Goal: Task Accomplishment & Management: Complete application form

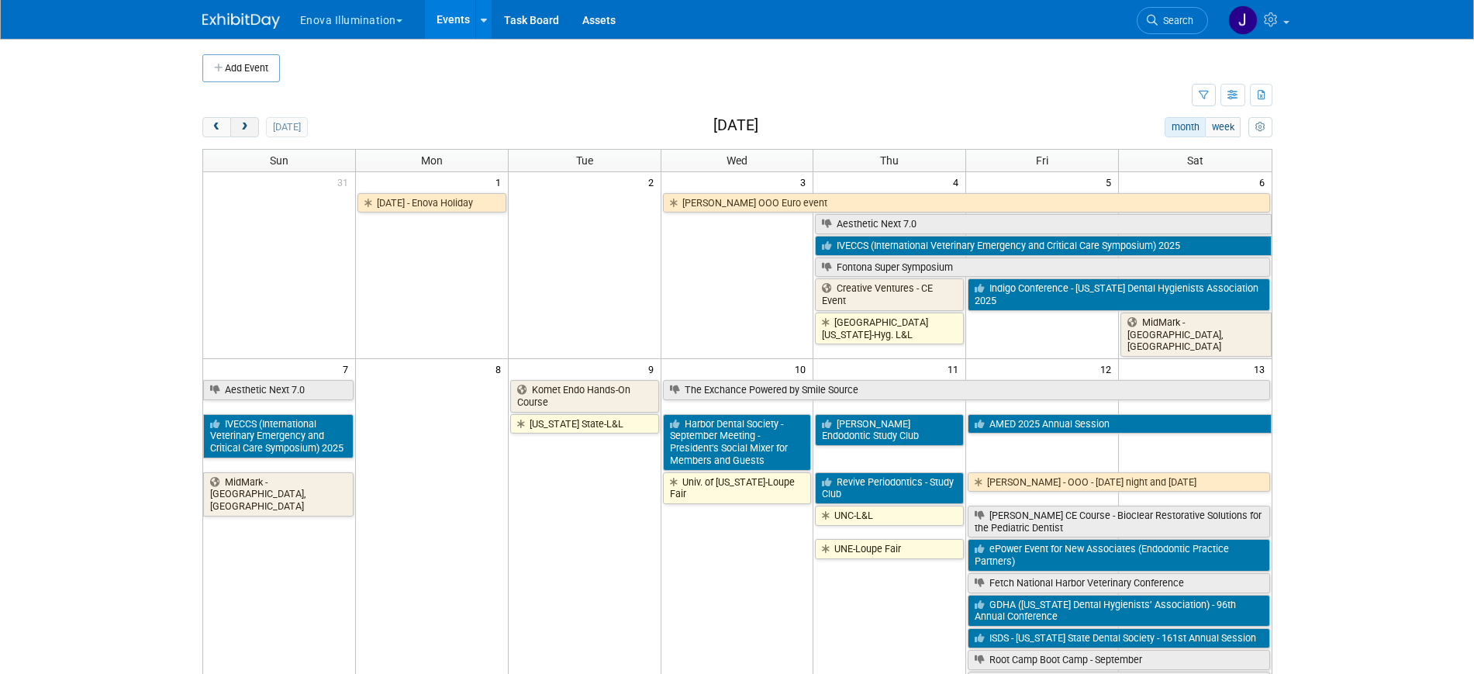
click at [251, 129] on button "next" at bounding box center [244, 127] width 29 height 20
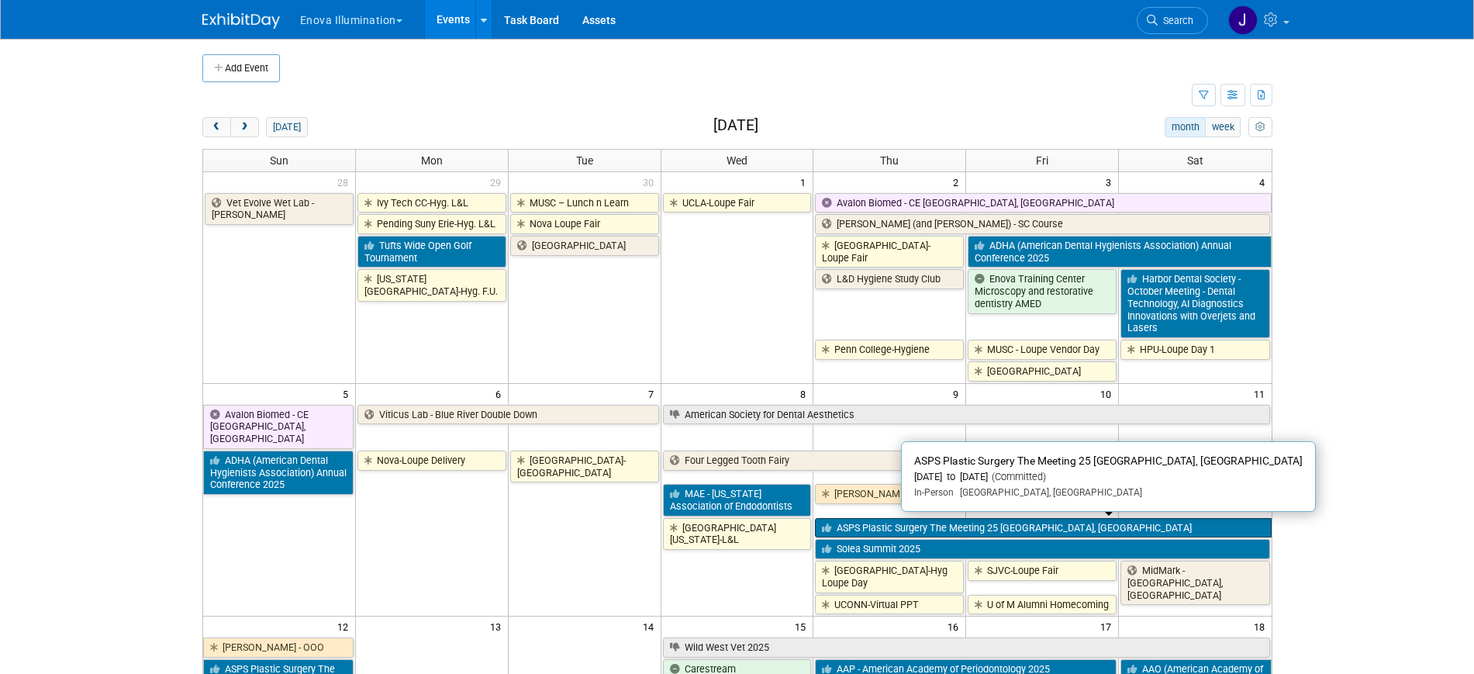
click at [884, 529] on link "ASPS Plastic Surgery The Meeting 25 [GEOGRAPHIC_DATA], [GEOGRAPHIC_DATA]" at bounding box center [1043, 528] width 456 height 20
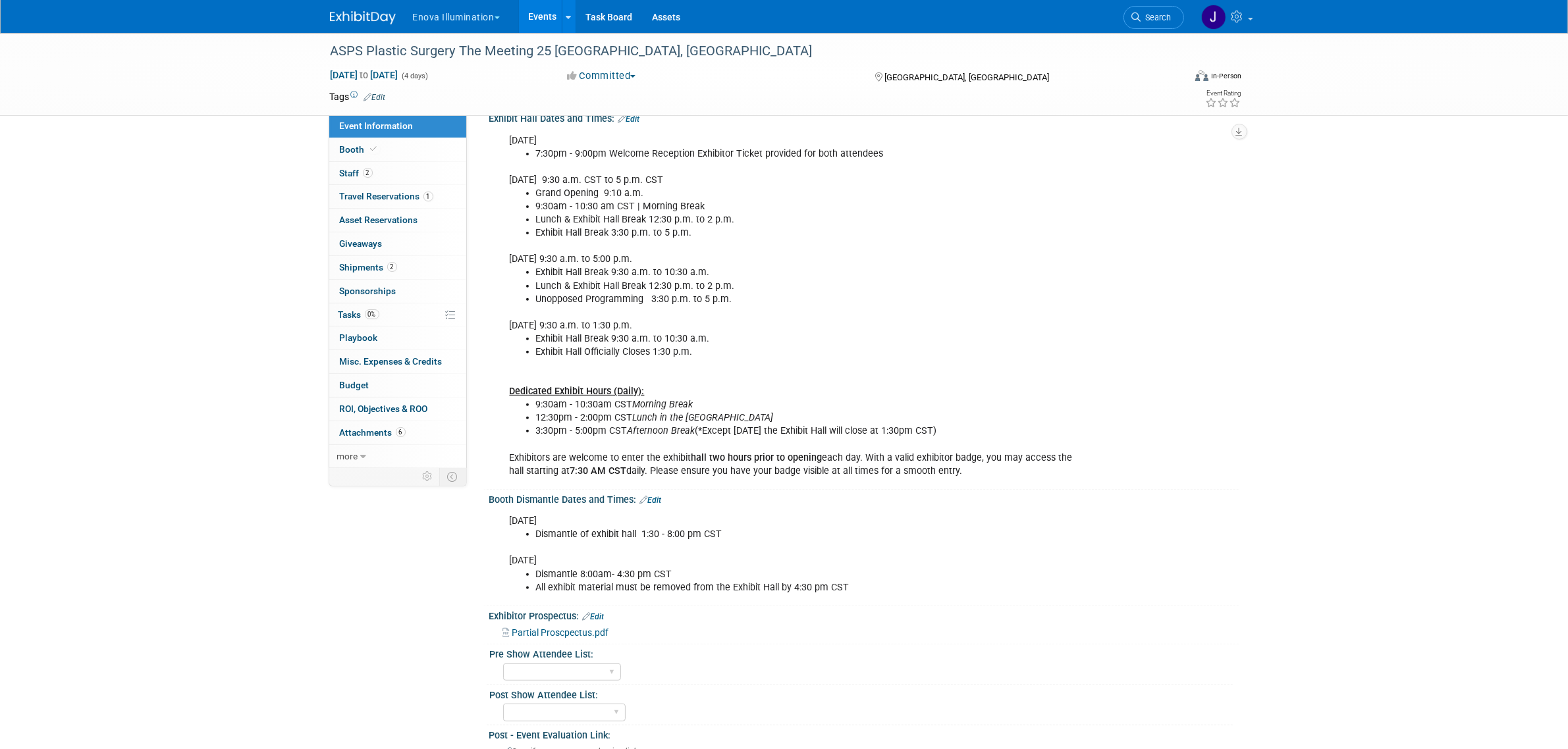
scroll to position [494, 0]
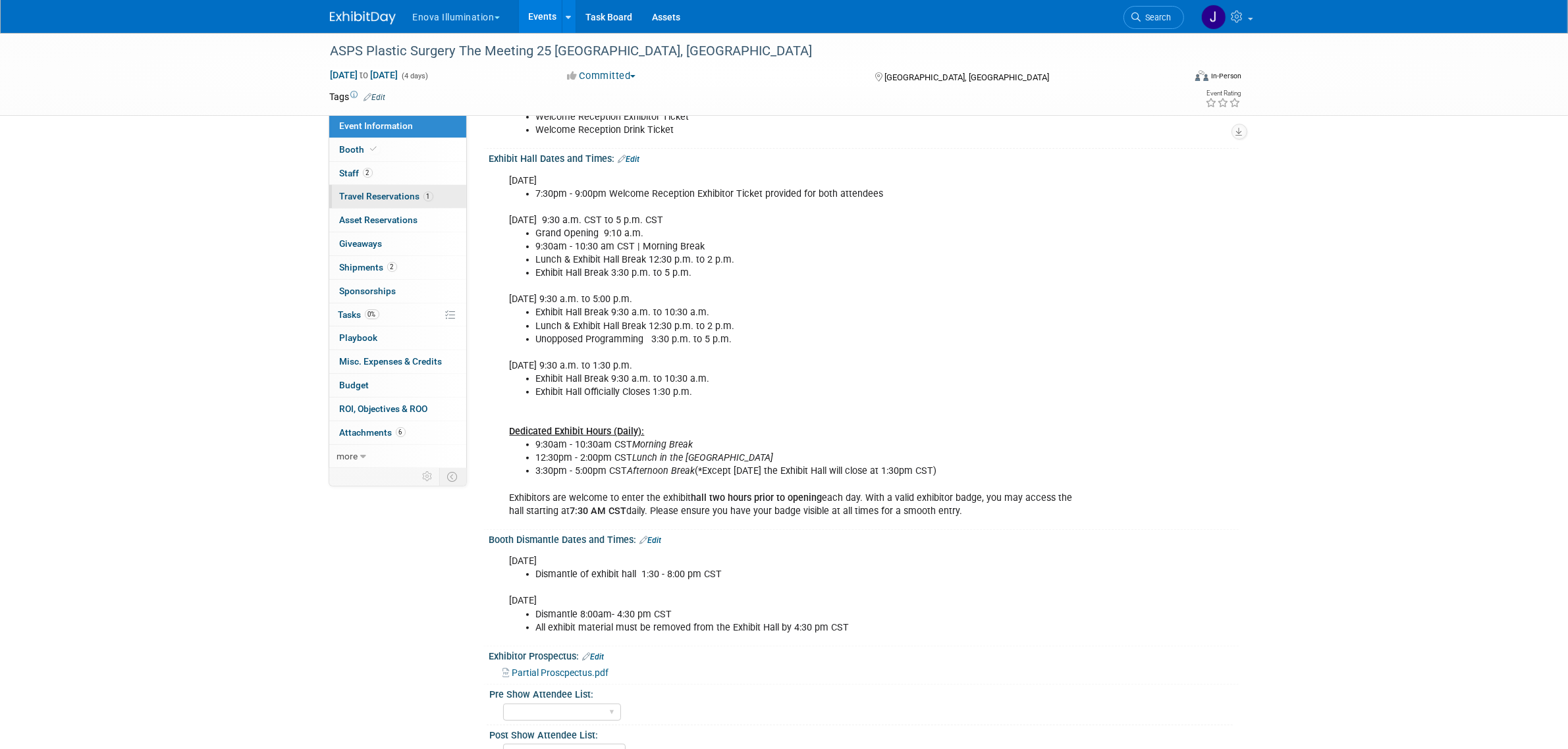
click at [364, 192] on span "Travel Reservations 1" at bounding box center [386, 196] width 93 height 10
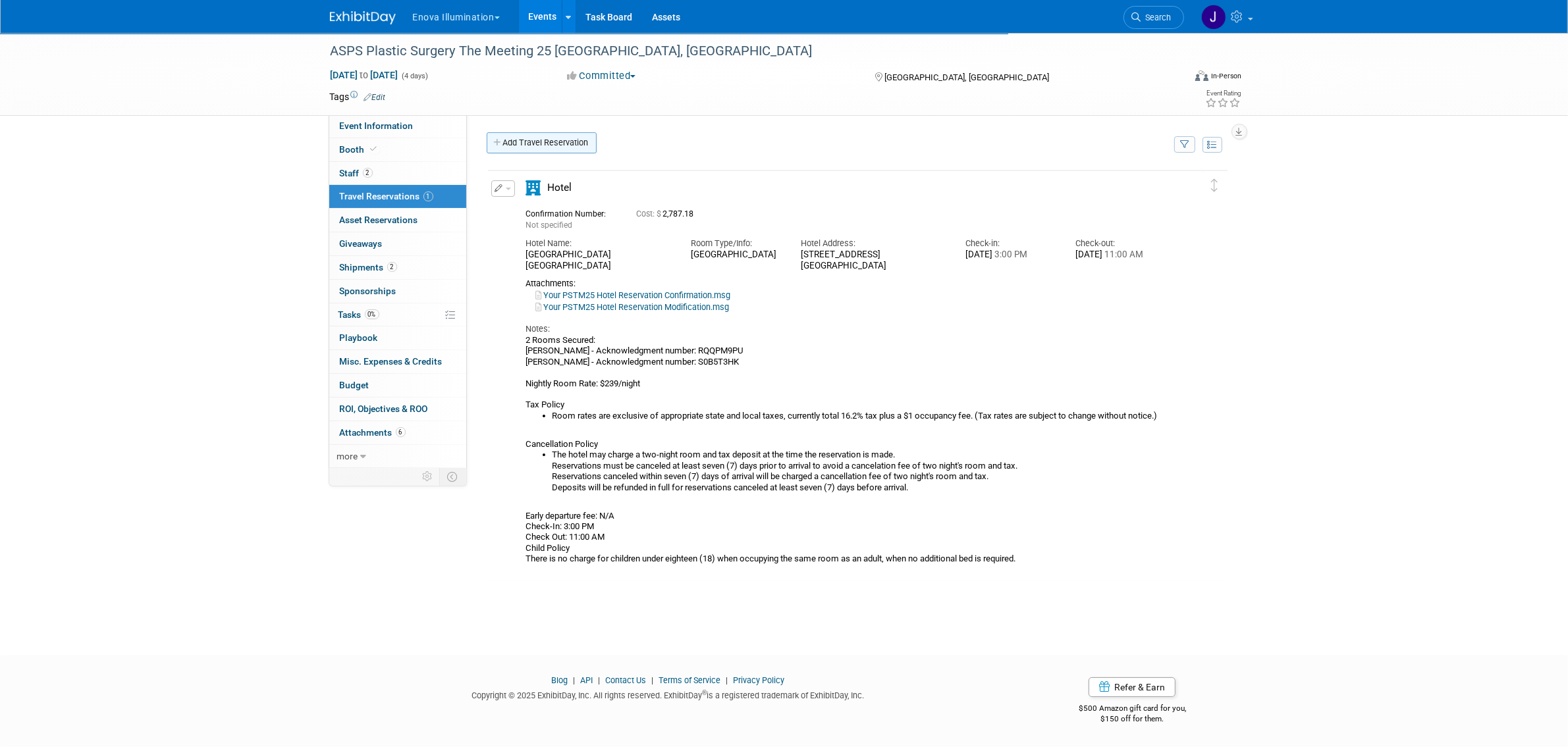
click at [544, 137] on link "Add Travel Reservation" at bounding box center [541, 143] width 110 height 21
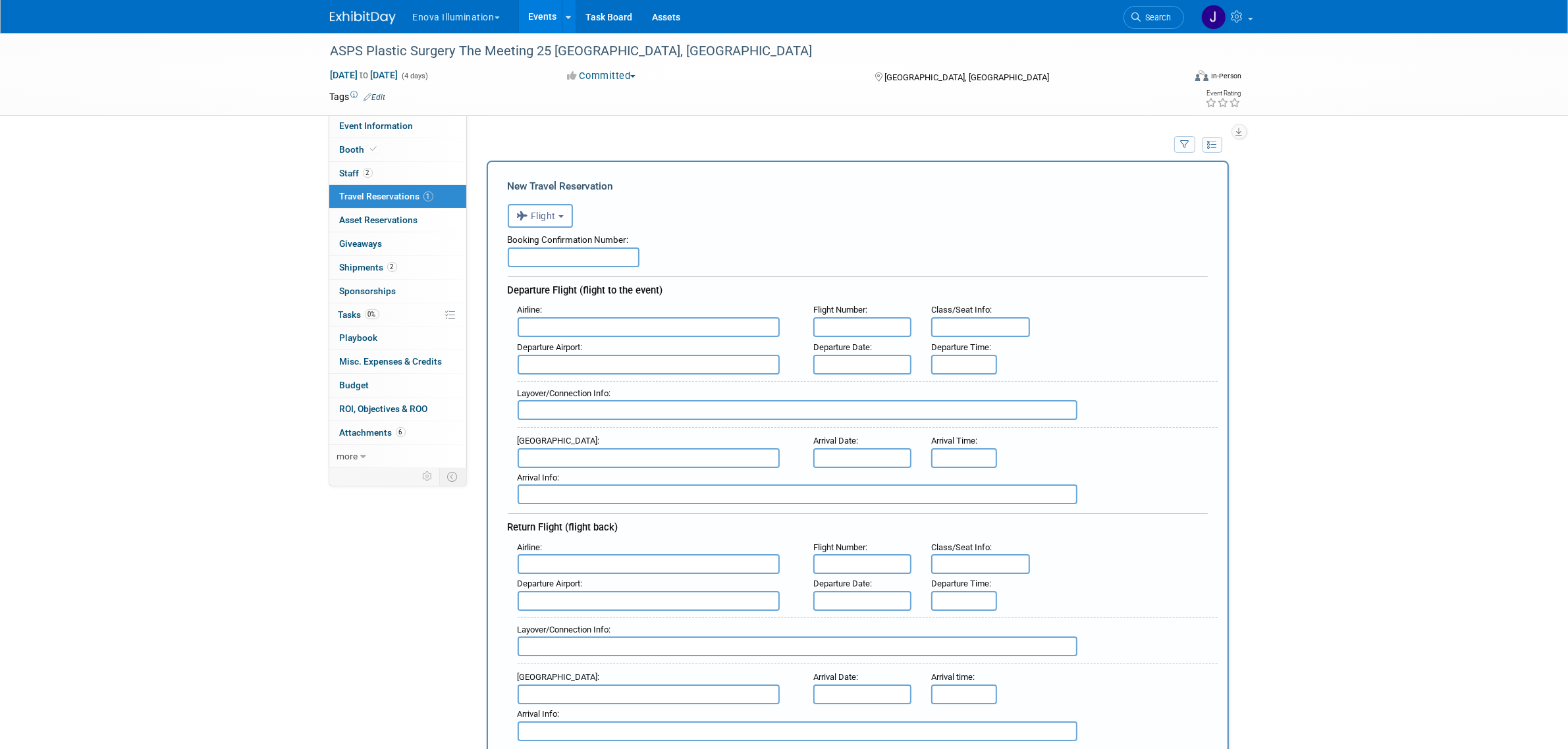
click at [554, 254] on input "text" at bounding box center [573, 257] width 132 height 20
click at [577, 254] on input "text" at bounding box center [573, 257] width 132 height 20
paste input "H8MTQH"
type input "H8MTQH"
click at [565, 335] on input "text" at bounding box center [648, 327] width 262 height 20
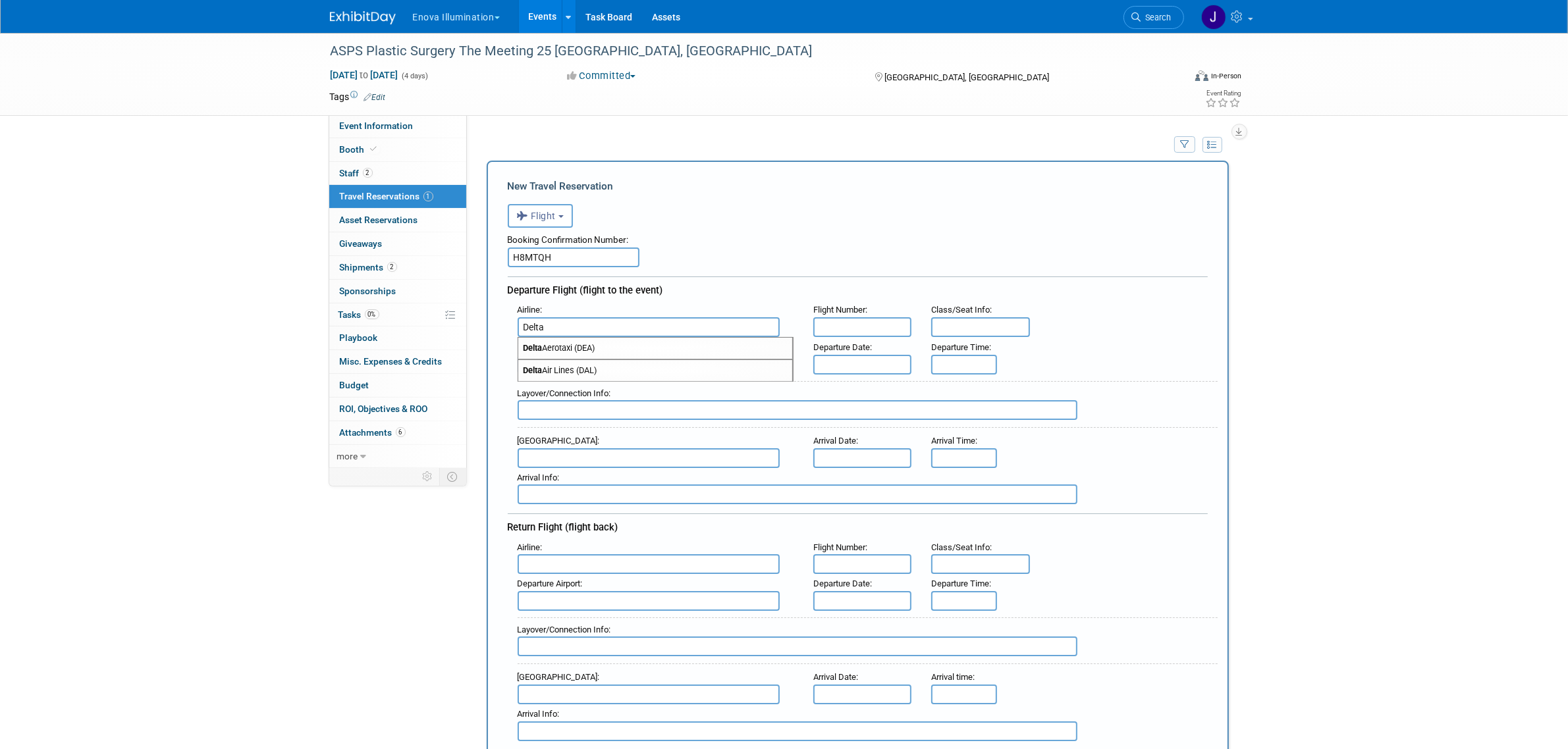
click at [571, 364] on span "Delta Air Lines (DAL)" at bounding box center [655, 370] width 274 height 21
type input "Delta Air Lines (DAL)"
click at [864, 324] on input "text" at bounding box center [863, 327] width 99 height 20
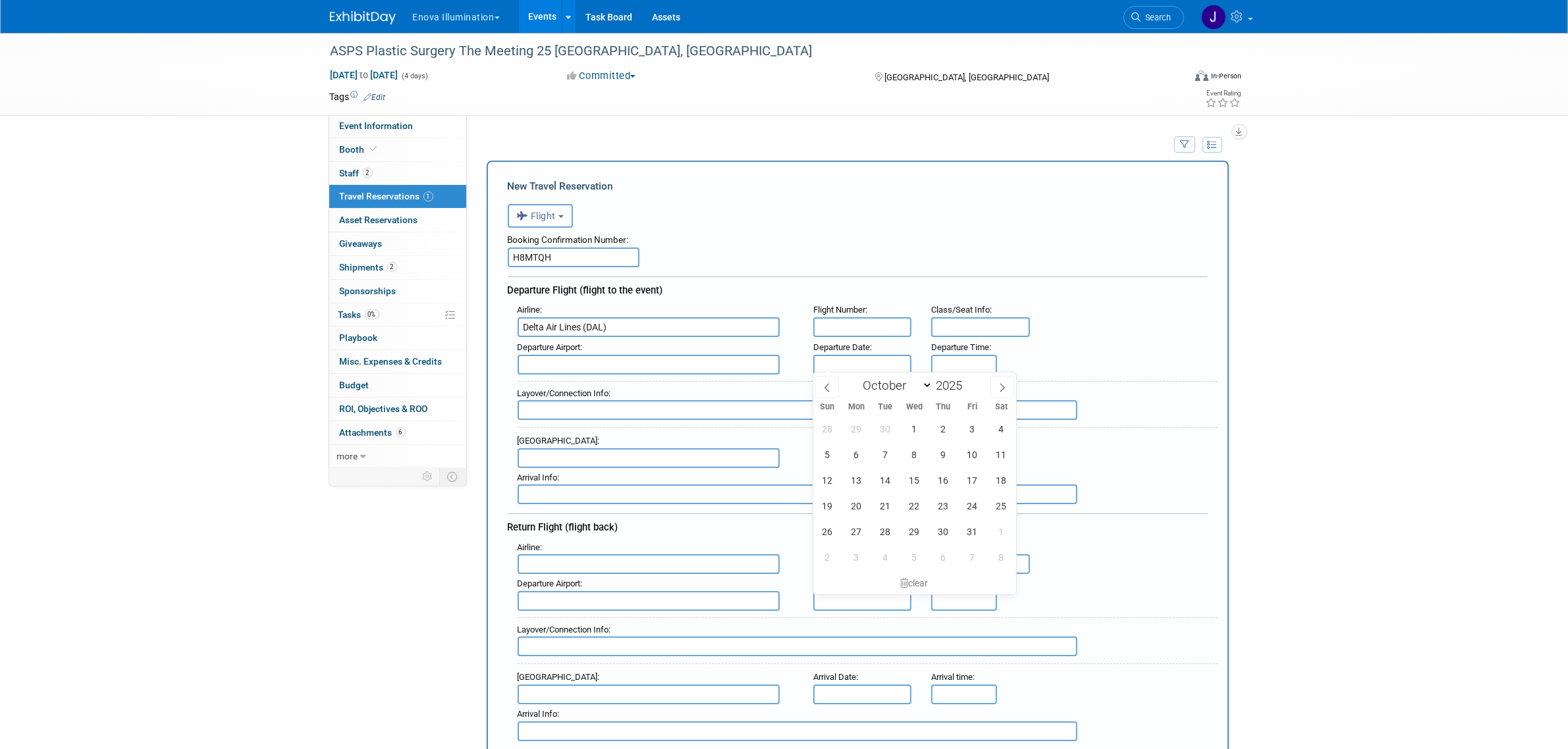
click at [838, 357] on input "text" at bounding box center [863, 364] width 99 height 20
click at [914, 456] on span "8" at bounding box center [915, 454] width 25 height 25
type input "[DATE]"
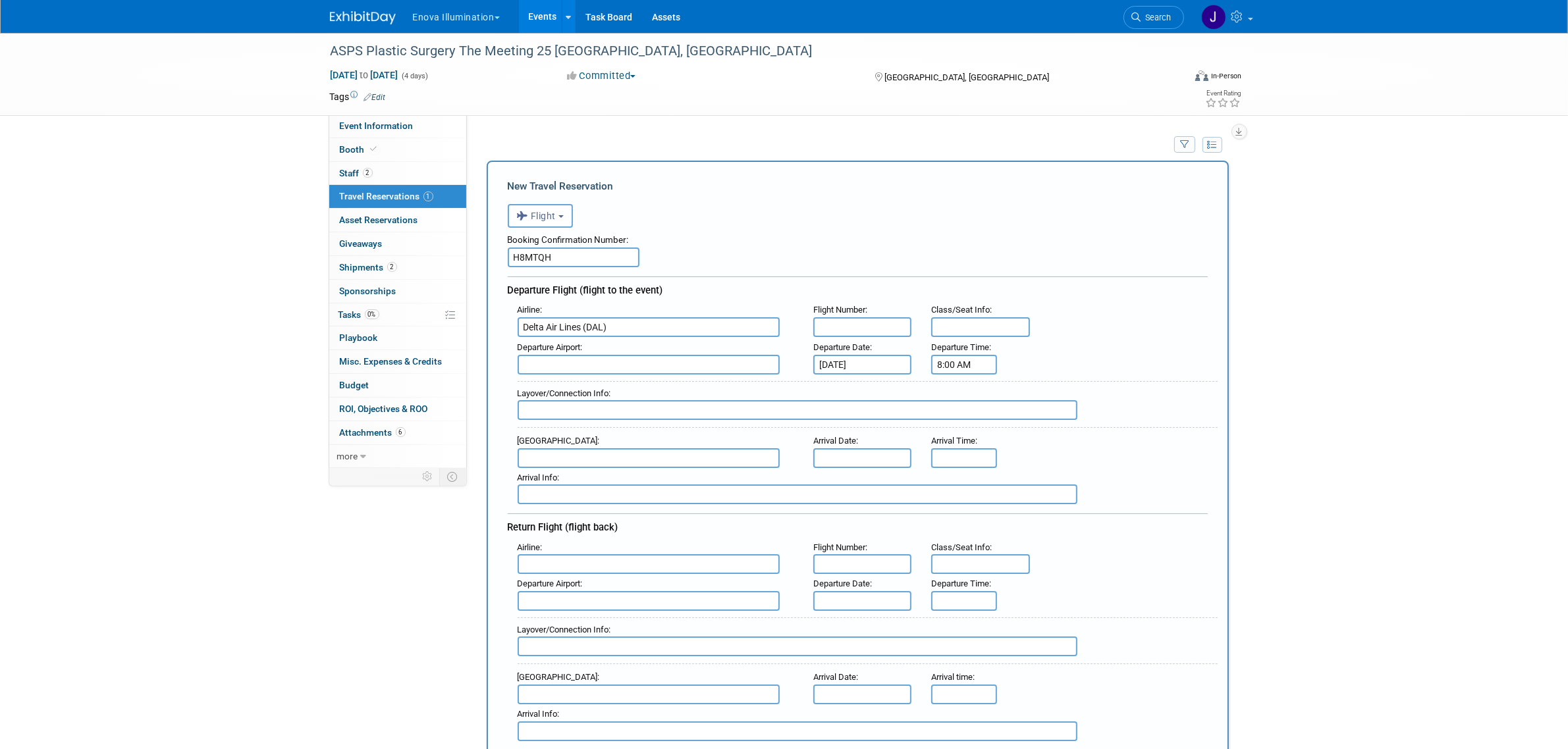
click at [963, 369] on input "8:00 AM" at bounding box center [964, 364] width 66 height 20
click at [963, 390] on span at bounding box center [962, 395] width 23 height 23
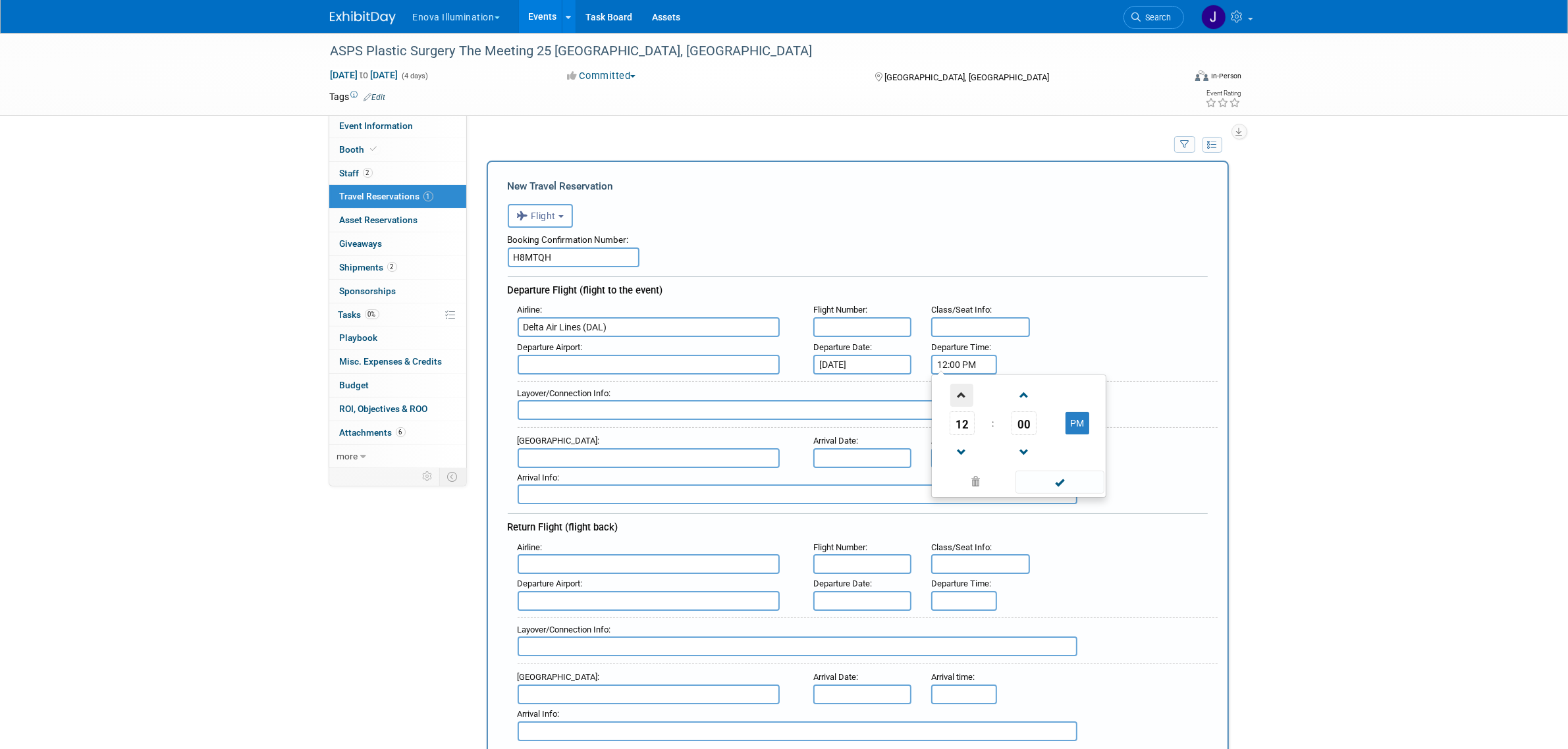
click at [963, 390] on span at bounding box center [962, 395] width 23 height 23
type input "1:00 PM"
click at [1069, 485] on span at bounding box center [1060, 482] width 89 height 23
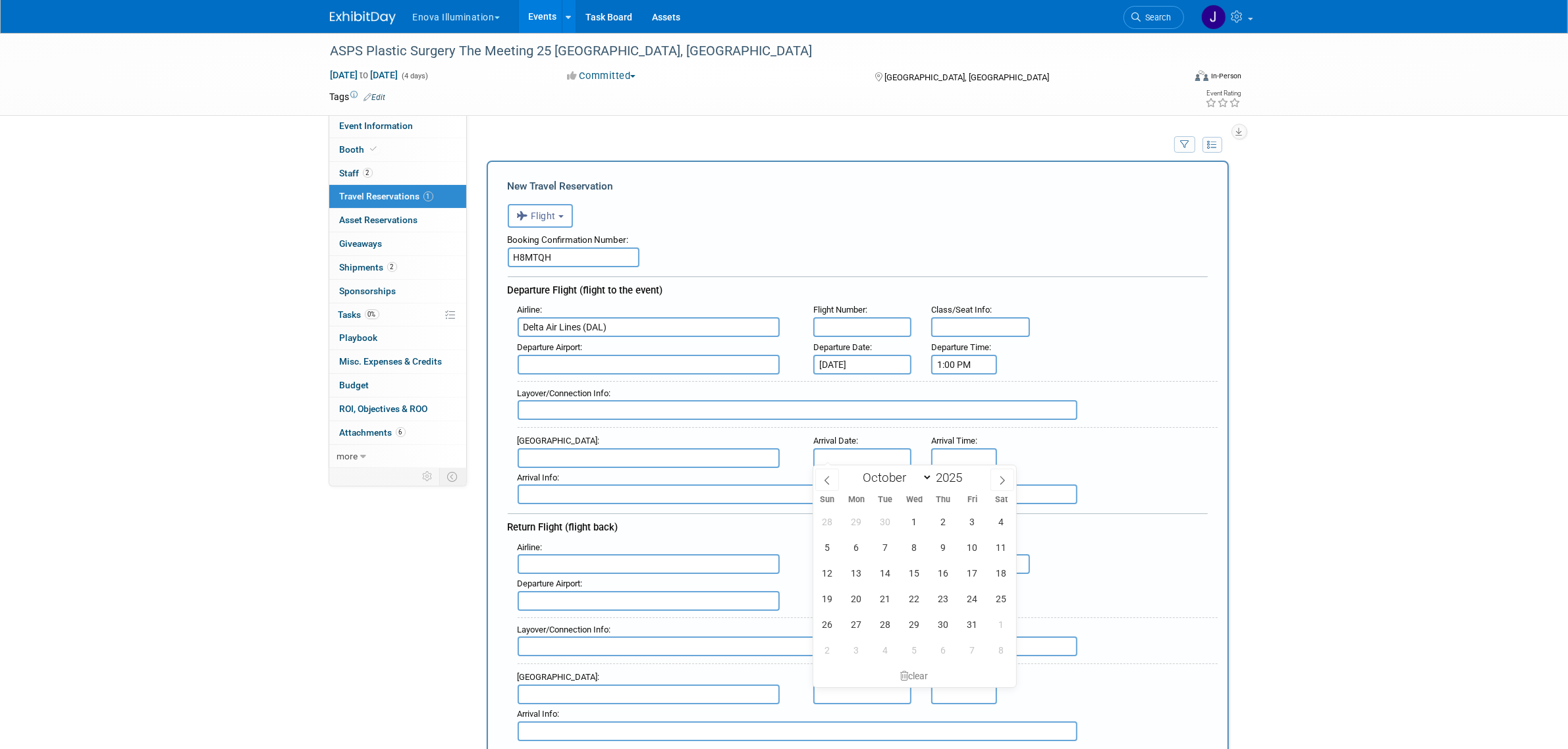
click at [840, 459] on input "text" at bounding box center [863, 458] width 99 height 20
click at [921, 544] on span "8" at bounding box center [915, 548] width 25 height 25
type input "[DATE]"
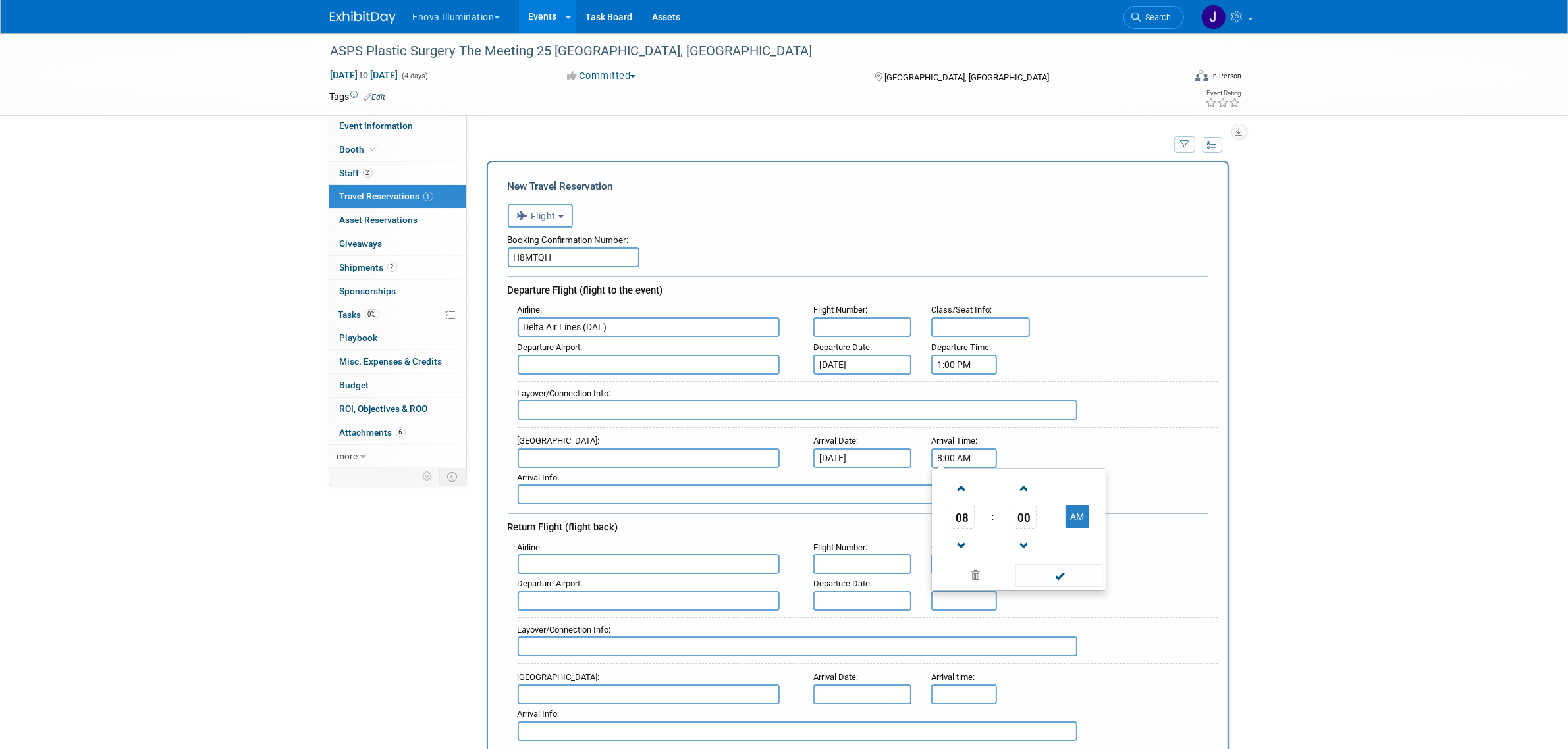
click at [949, 448] on input "8:00 AM" at bounding box center [964, 458] width 66 height 20
click at [958, 487] on span at bounding box center [962, 488] width 23 height 23
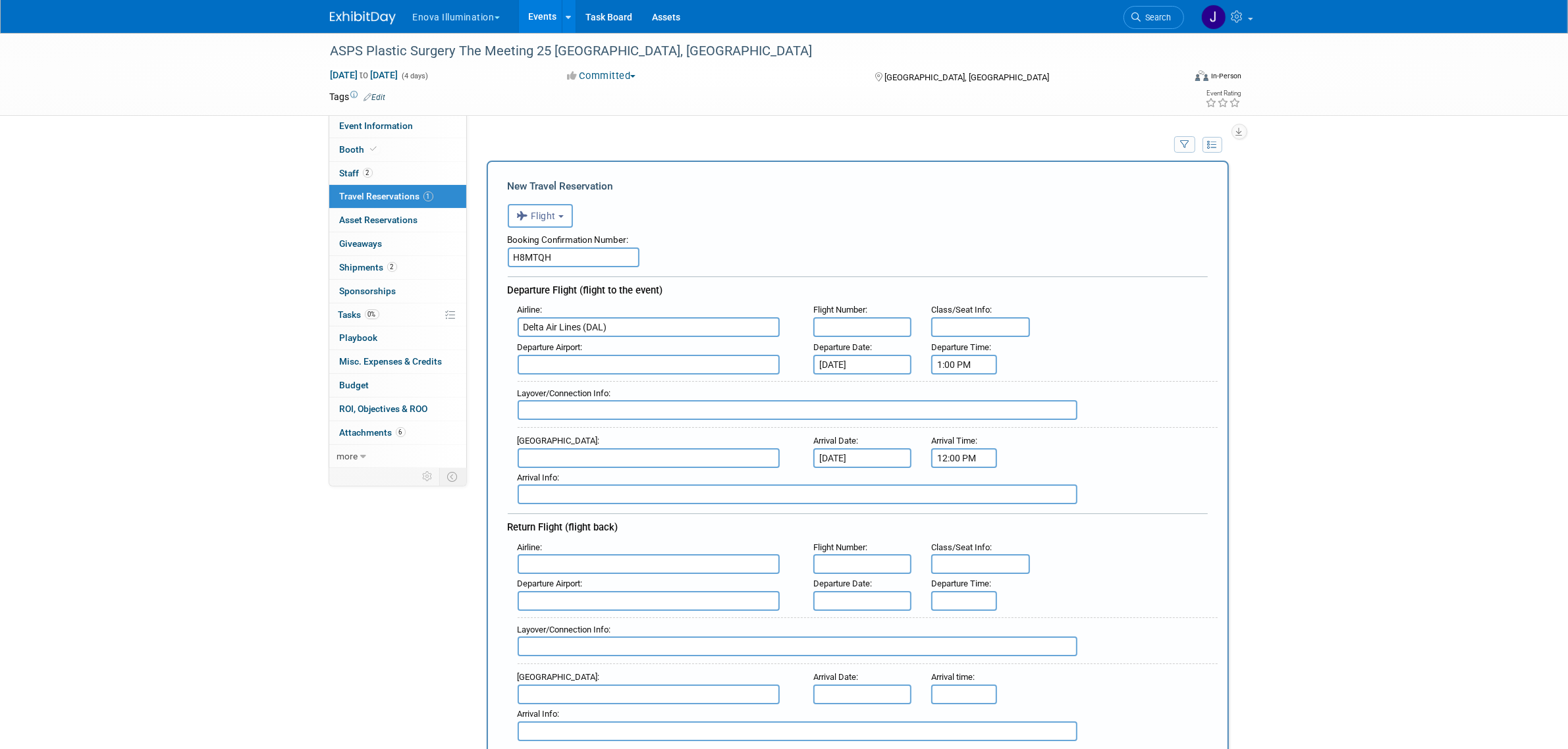
click at [946, 448] on input "12:00 PM" at bounding box center [964, 458] width 66 height 20
click at [962, 482] on span at bounding box center [962, 488] width 23 height 23
type input "2:00 PM"
click at [876, 341] on div "Departure Date :" at bounding box center [863, 347] width 99 height 14
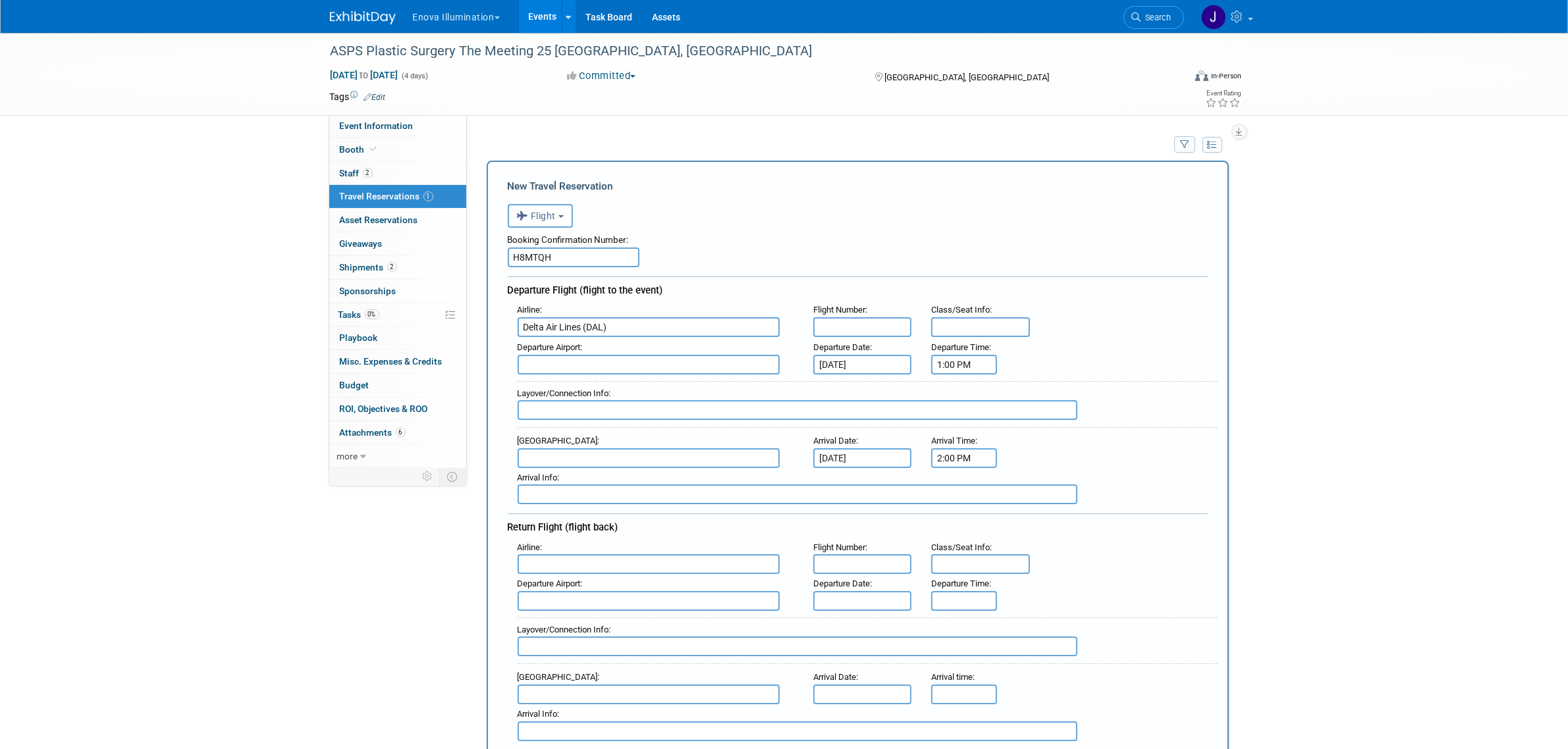
click at [867, 333] on input "text" at bounding box center [863, 327] width 99 height 20
type input "2695"
click at [996, 323] on input "text" at bounding box center [980, 327] width 99 height 20
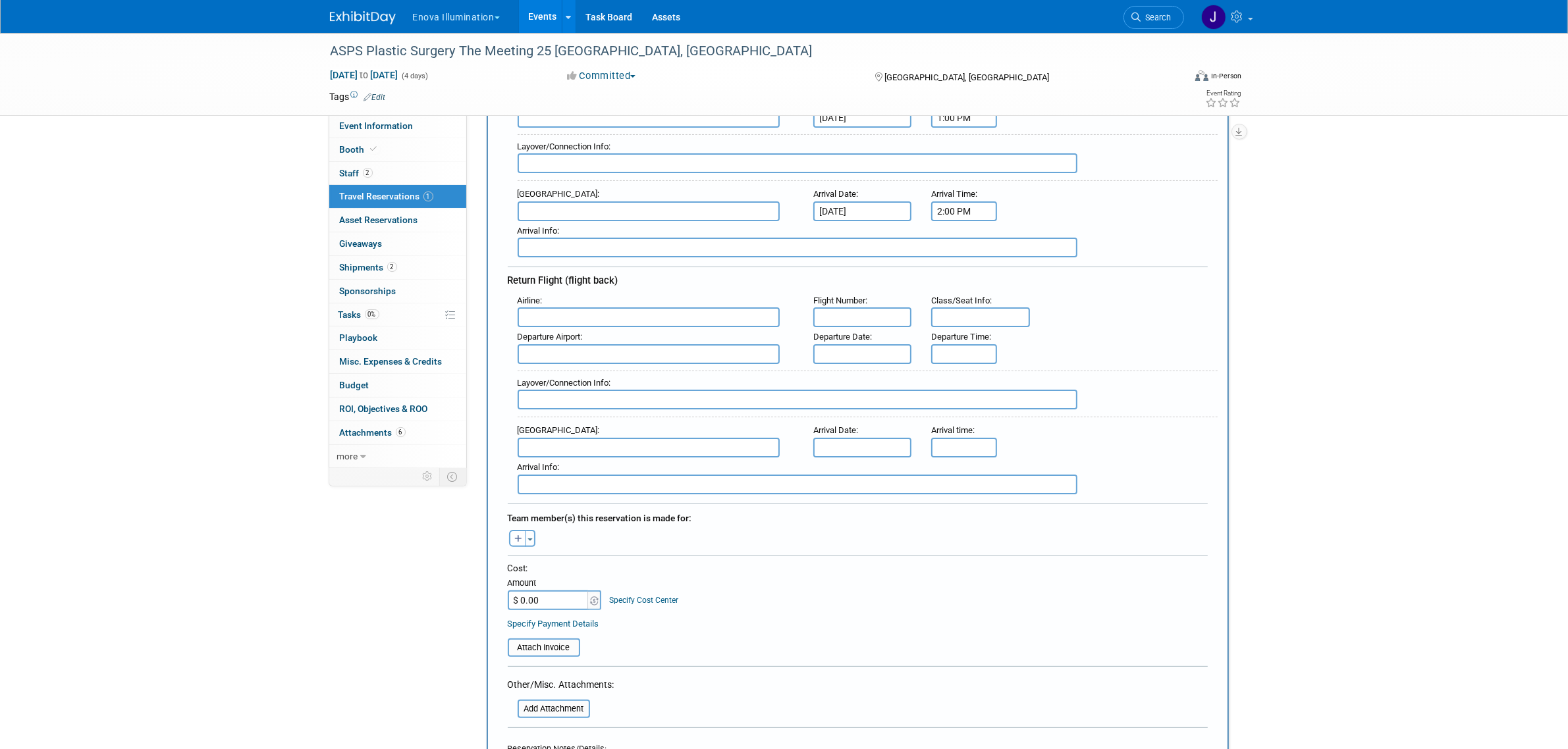
type input "Main"
click at [955, 203] on input "2:00 PM" at bounding box center [964, 211] width 66 height 20
drag, startPoint x: 962, startPoint y: 234, endPoint x: 969, endPoint y: 235, distance: 7.1
click at [967, 235] on span at bounding box center [962, 241] width 23 height 23
click at [1019, 236] on span at bounding box center [1024, 241] width 23 height 23
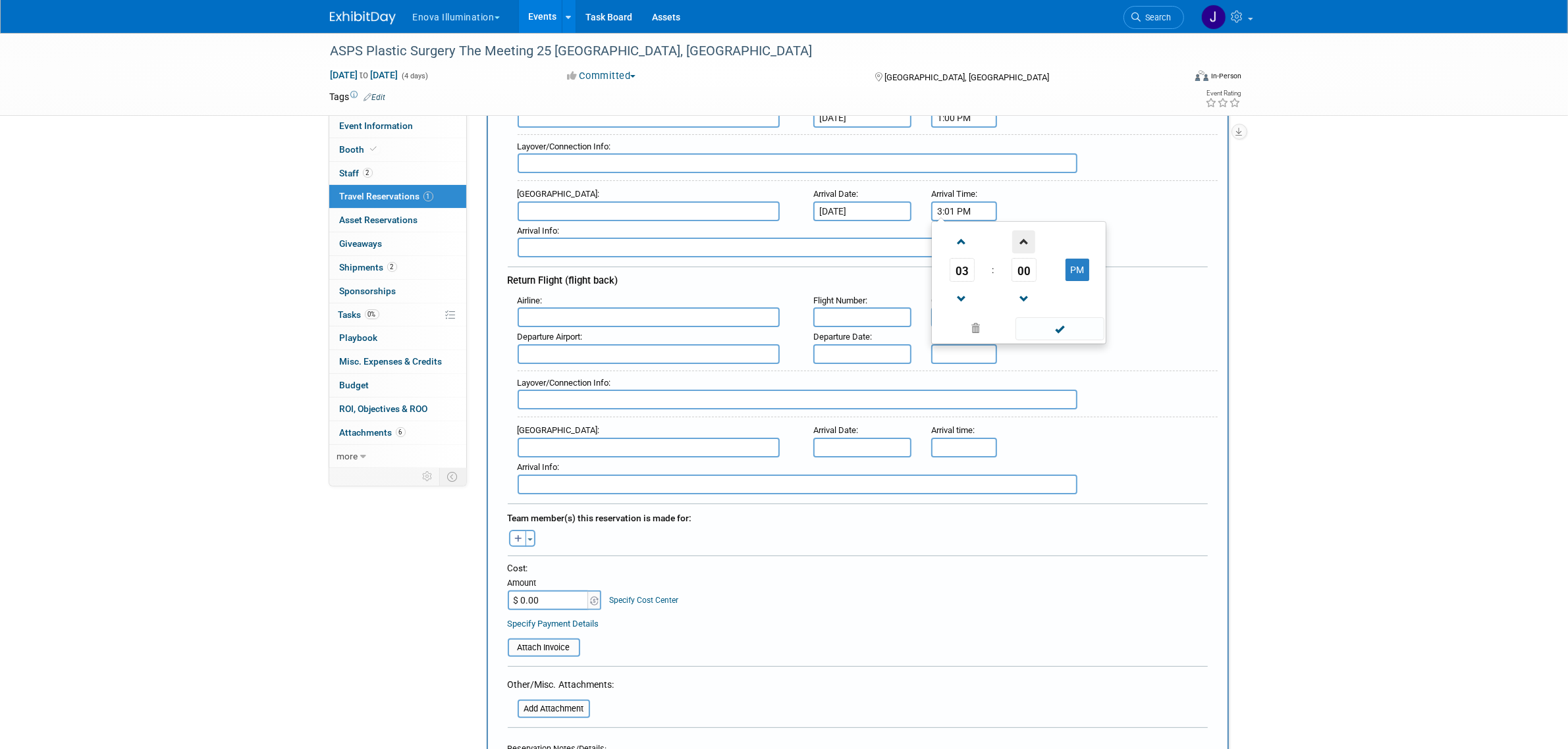
click at [1019, 236] on span at bounding box center [1024, 241] width 23 height 23
click at [1022, 264] on span "04" at bounding box center [1024, 270] width 25 height 24
click at [989, 268] on td "25" at bounding box center [998, 278] width 42 height 36
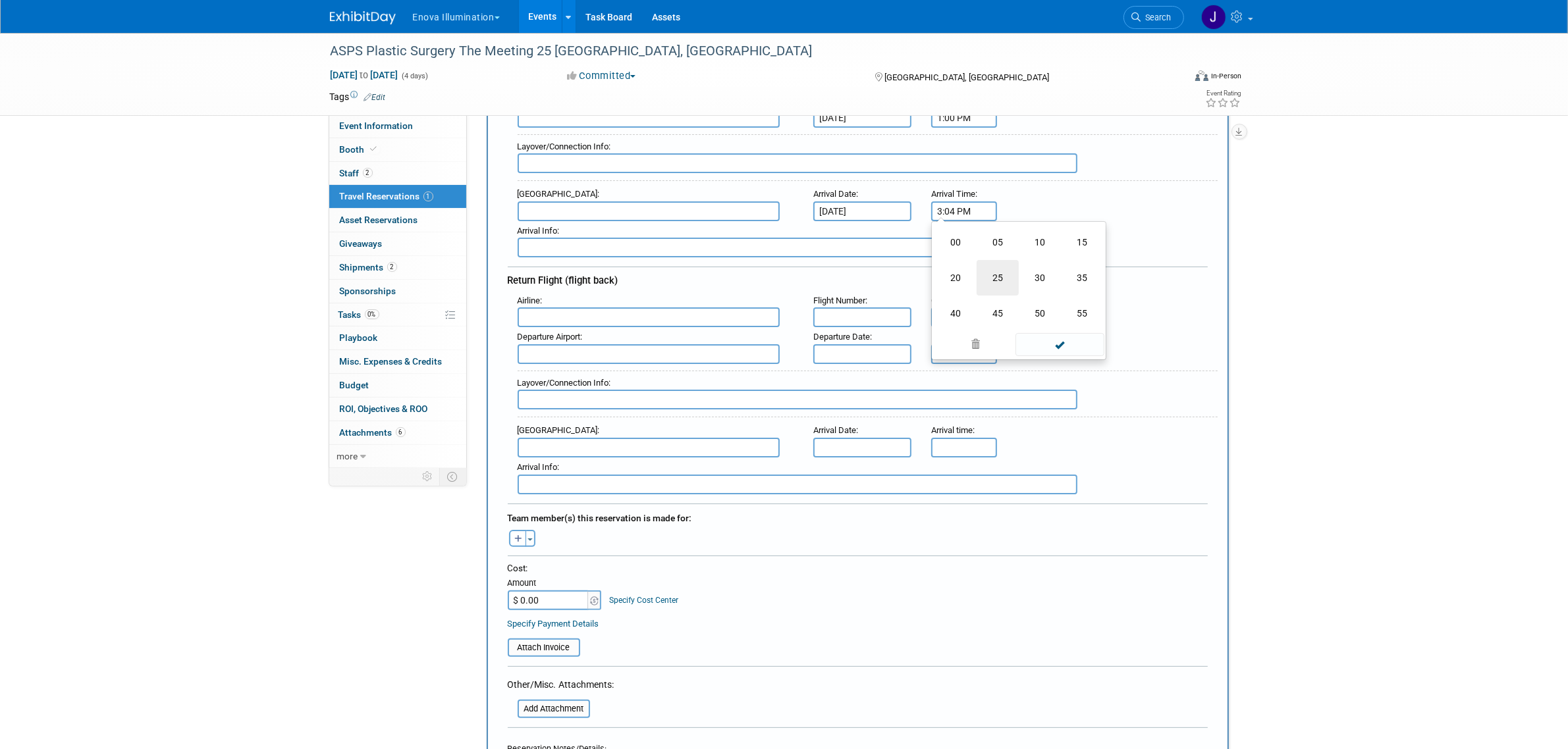
type input "3:25 PM"
click at [1067, 330] on span at bounding box center [1060, 329] width 89 height 23
click at [601, 307] on input "text" at bounding box center [648, 317] width 262 height 20
click at [588, 211] on input "text" at bounding box center [648, 211] width 262 height 20
click at [600, 233] on span "MSY - [PERSON_NAME] [GEOGRAPHIC_DATA]" at bounding box center [655, 232] width 274 height 21
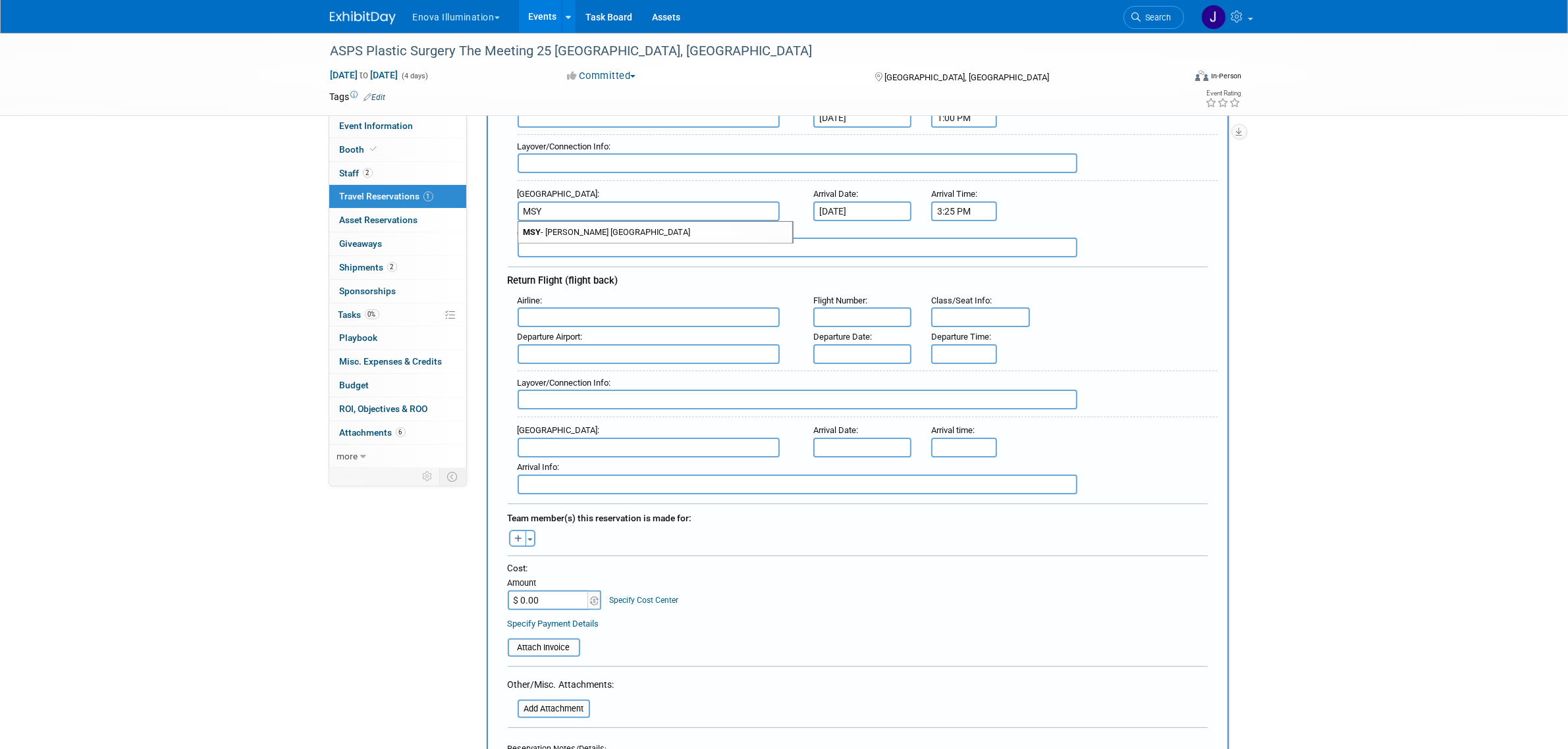
type input "MSY - [PERSON_NAME] [GEOGRAPHIC_DATA]"
click at [600, 307] on input "text" at bounding box center [648, 317] width 262 height 20
click at [600, 359] on span "Delta Air Lines (DAL)" at bounding box center [655, 361] width 274 height 21
type input "Delta Air Lines (DAL)"
click at [567, 345] on input "text" at bounding box center [648, 354] width 262 height 20
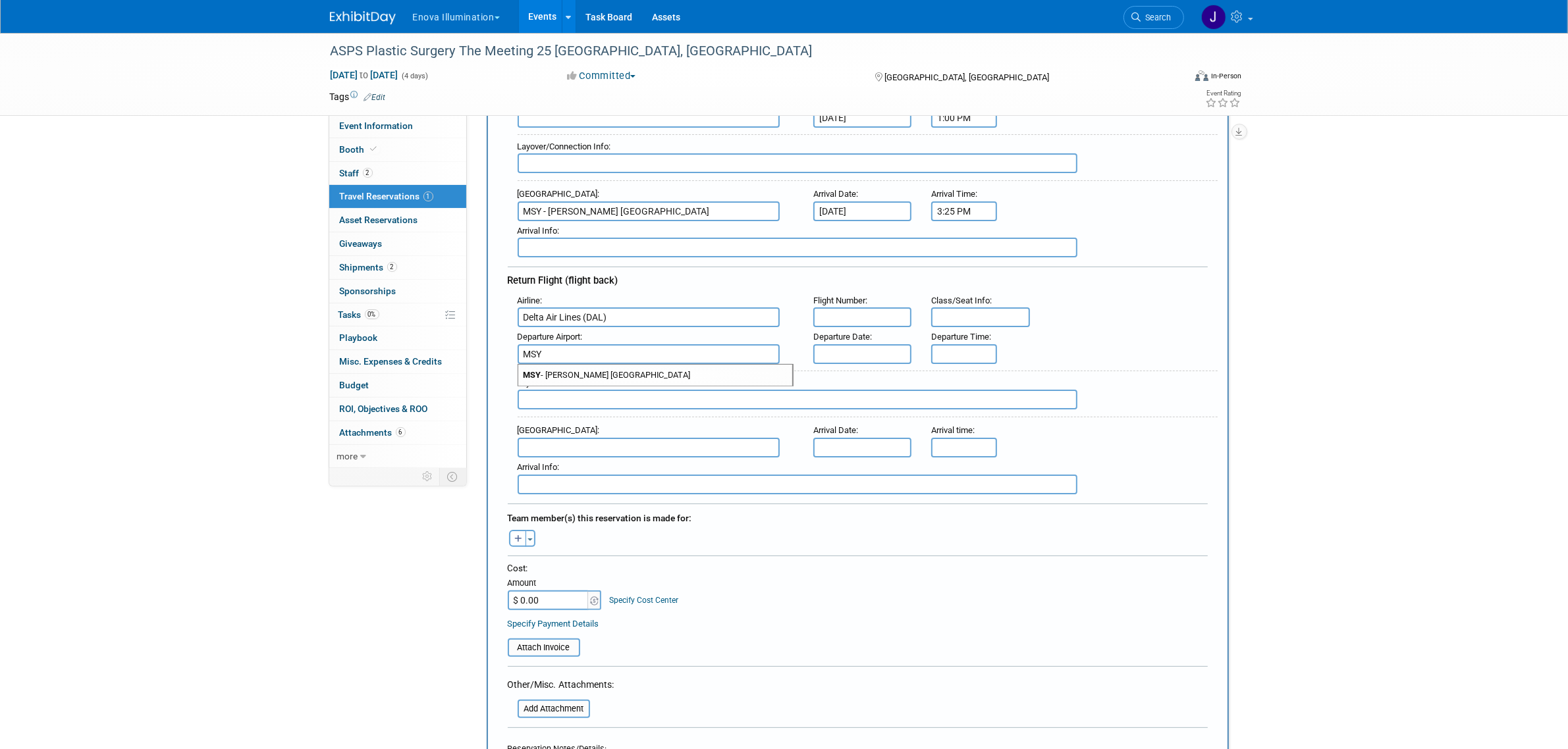
click at [643, 367] on span "MSY - [PERSON_NAME] [GEOGRAPHIC_DATA]" at bounding box center [655, 375] width 274 height 21
type input "MSY - [PERSON_NAME] [GEOGRAPHIC_DATA]"
click at [591, 442] on input "text" at bounding box center [648, 448] width 262 height 20
type input "D"
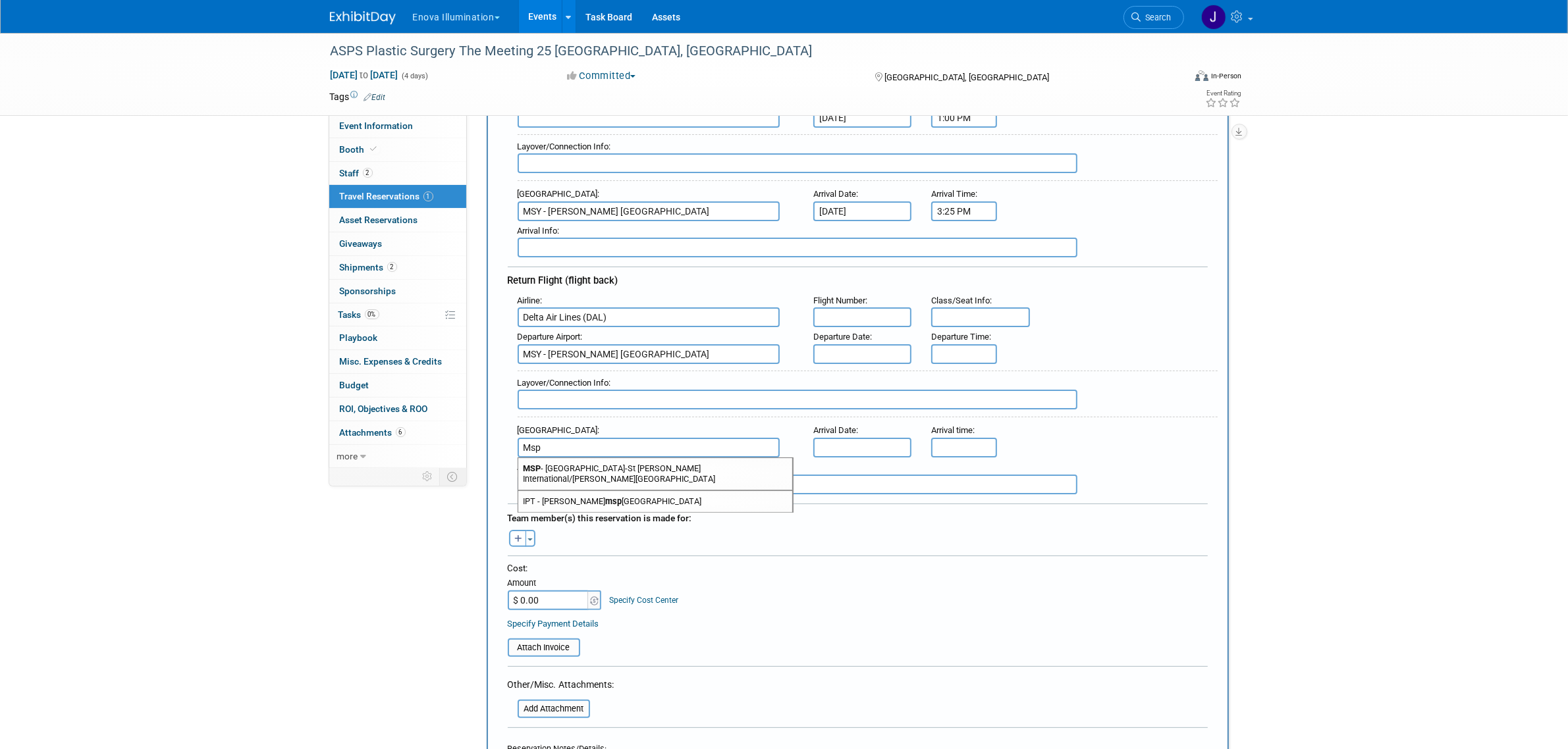
click at [601, 465] on span "MSP - [GEOGRAPHIC_DATA]-St [PERSON_NAME] International/[PERSON_NAME][GEOGRAPHIC…" at bounding box center [655, 474] width 274 height 31
type input "MSP - [GEOGRAPHIC_DATA]-St [PERSON_NAME] International/[PERSON_NAME][GEOGRAPHIC…"
click at [865, 312] on input "text" at bounding box center [863, 317] width 99 height 20
type input "2695"
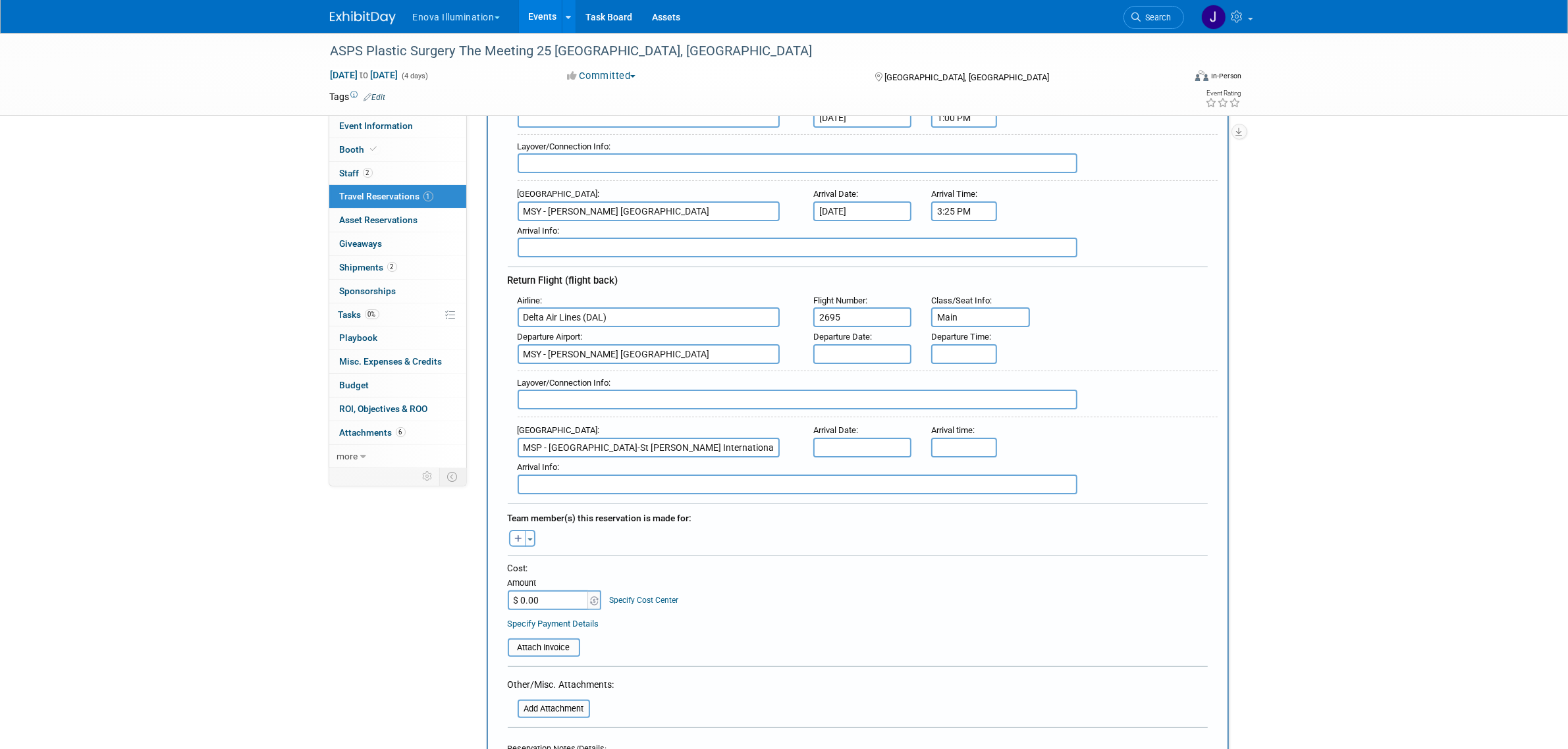
type input "Main"
click at [849, 357] on body "Enova Illumination Choose Workspace: Enova Illumination Enova Illumination Even…" at bounding box center [784, 127] width 1568 height 749
click at [820, 468] on span "12" at bounding box center [827, 467] width 25 height 25
type input "[DATE]"
click at [962, 345] on input "5:00 PM" at bounding box center [964, 354] width 66 height 20
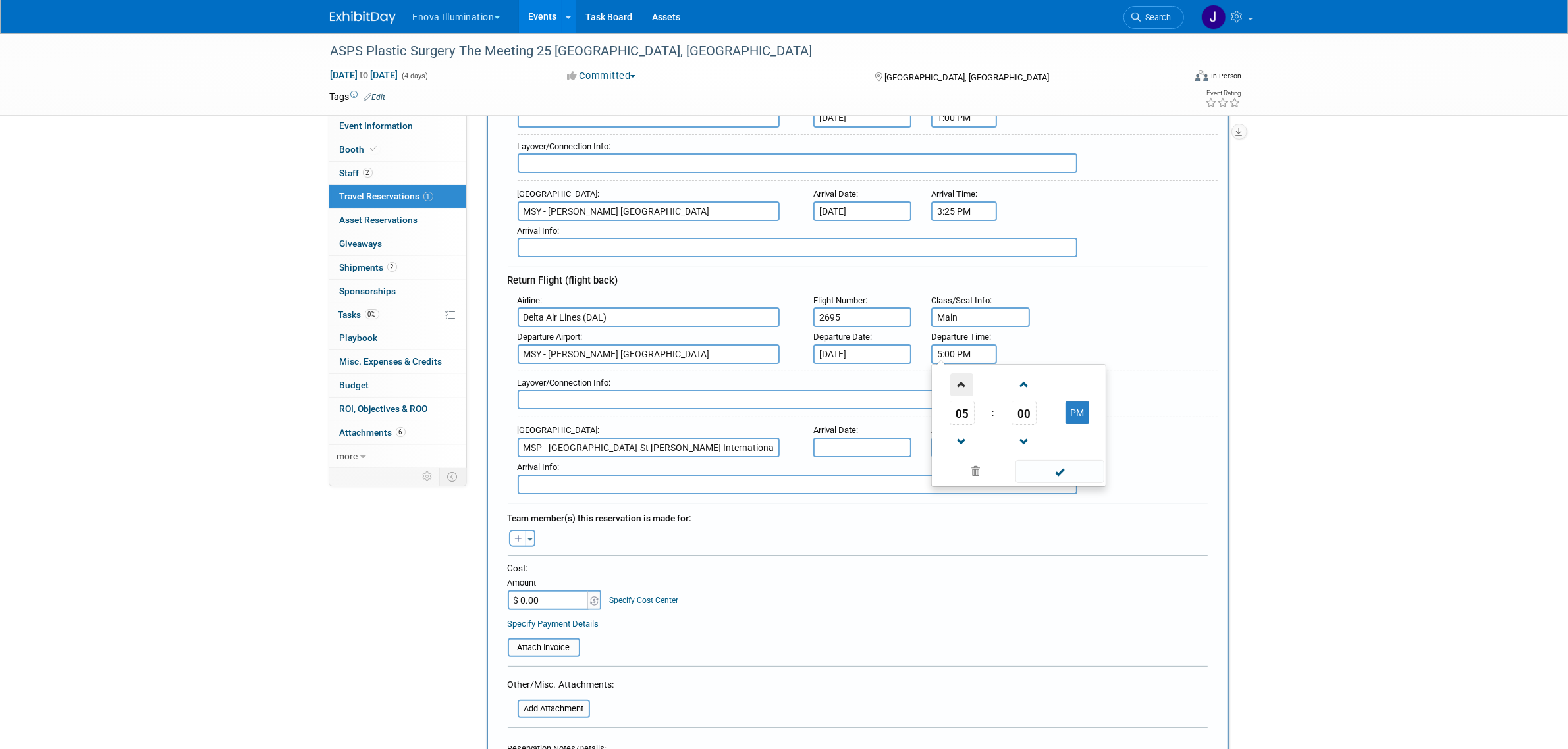
click at [967, 384] on span at bounding box center [962, 385] width 23 height 23
click at [963, 436] on span at bounding box center [962, 442] width 23 height 23
click at [1028, 409] on span "00" at bounding box center [1024, 413] width 25 height 24
click at [1035, 417] on td "30" at bounding box center [1041, 421] width 42 height 36
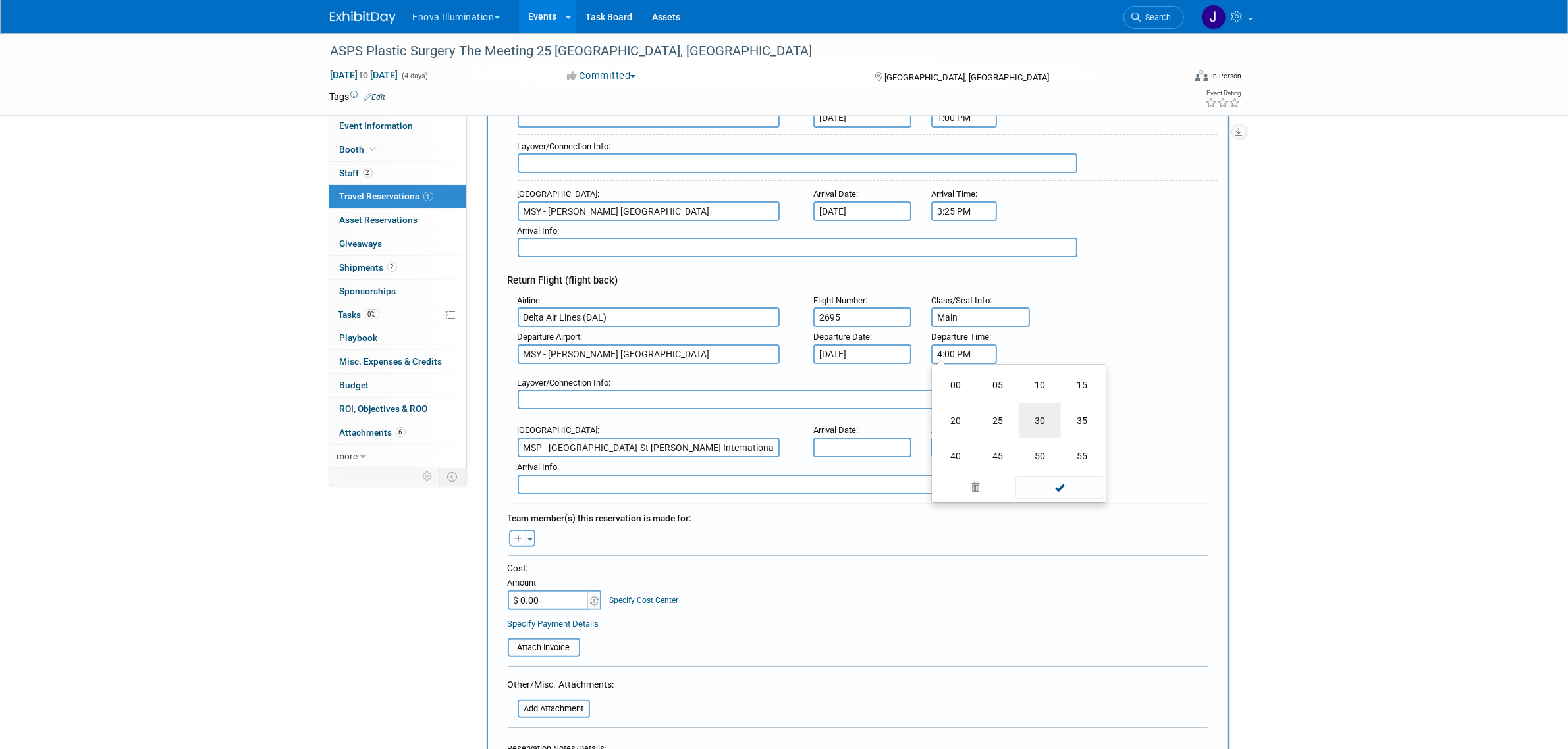
type input "4:30 PM"
click at [849, 438] on input "text" at bounding box center [863, 448] width 99 height 20
click at [826, 559] on span "12" at bounding box center [827, 560] width 25 height 25
type input "[DATE]"
click at [973, 442] on input "5:00 PM" at bounding box center [964, 448] width 66 height 20
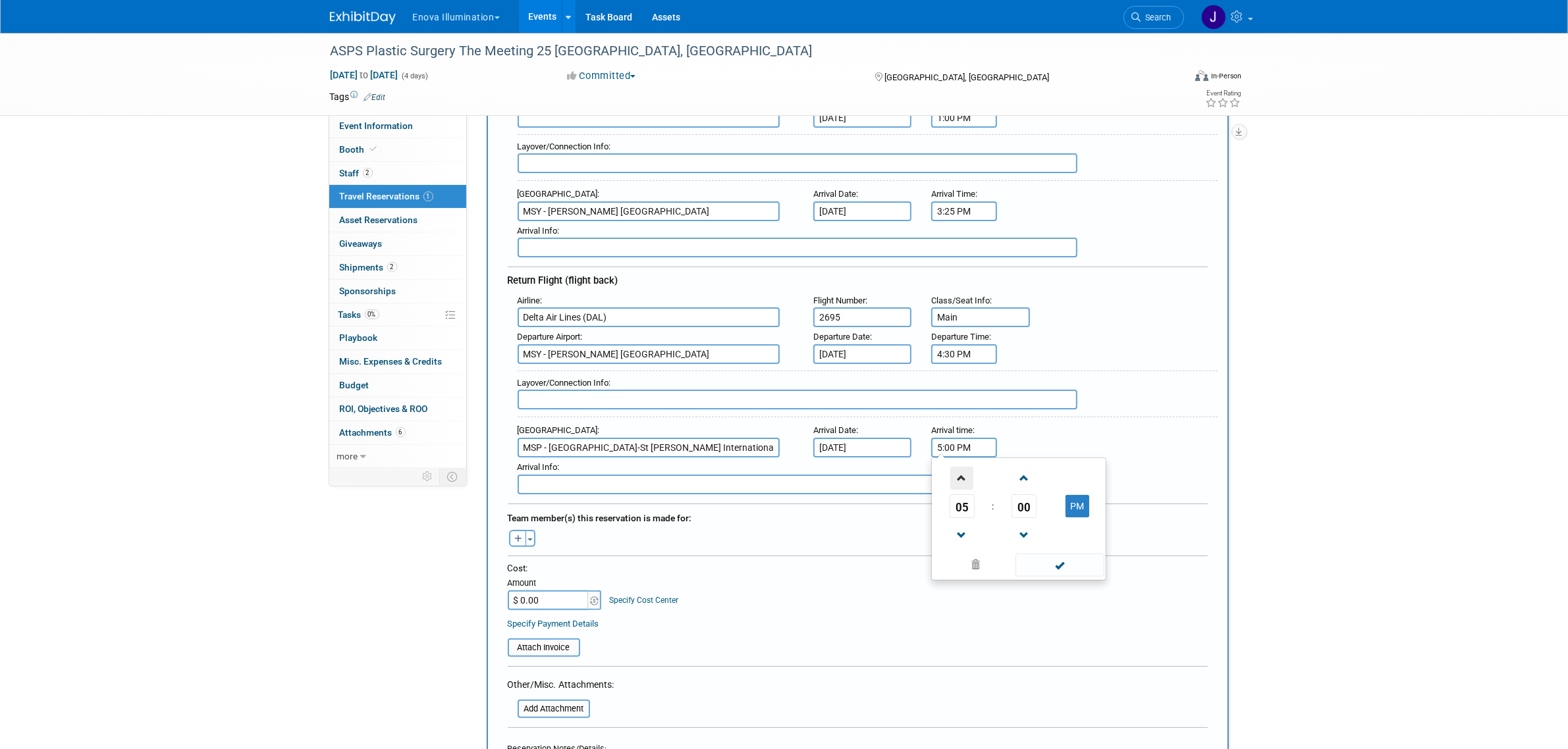
click at [954, 470] on span at bounding box center [962, 478] width 23 height 23
click at [1018, 500] on span "00" at bounding box center [1024, 506] width 25 height 24
click at [1077, 479] on td "15" at bounding box center [1082, 479] width 42 height 36
type input "7:15 PM"
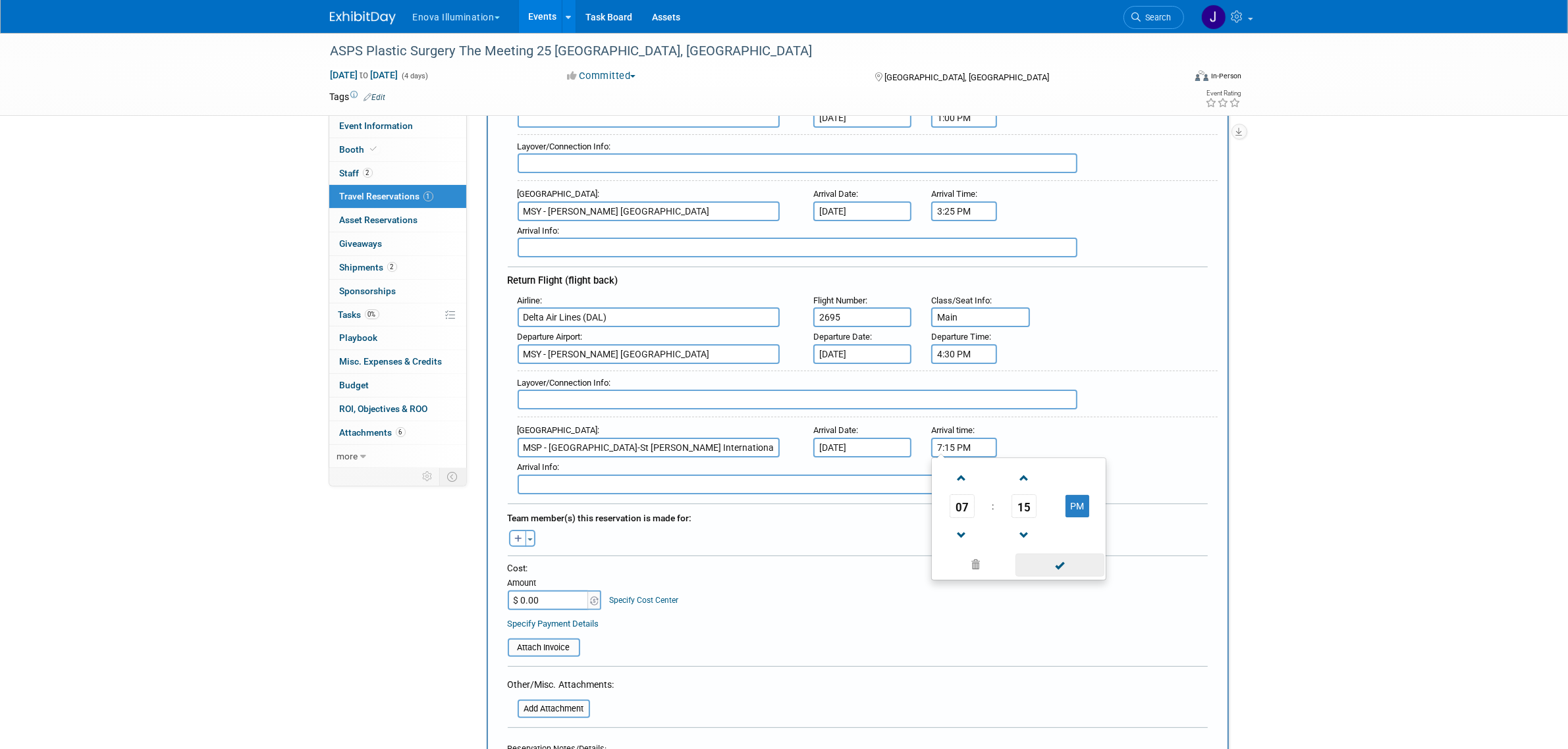
click at [1061, 560] on span at bounding box center [1060, 565] width 89 height 23
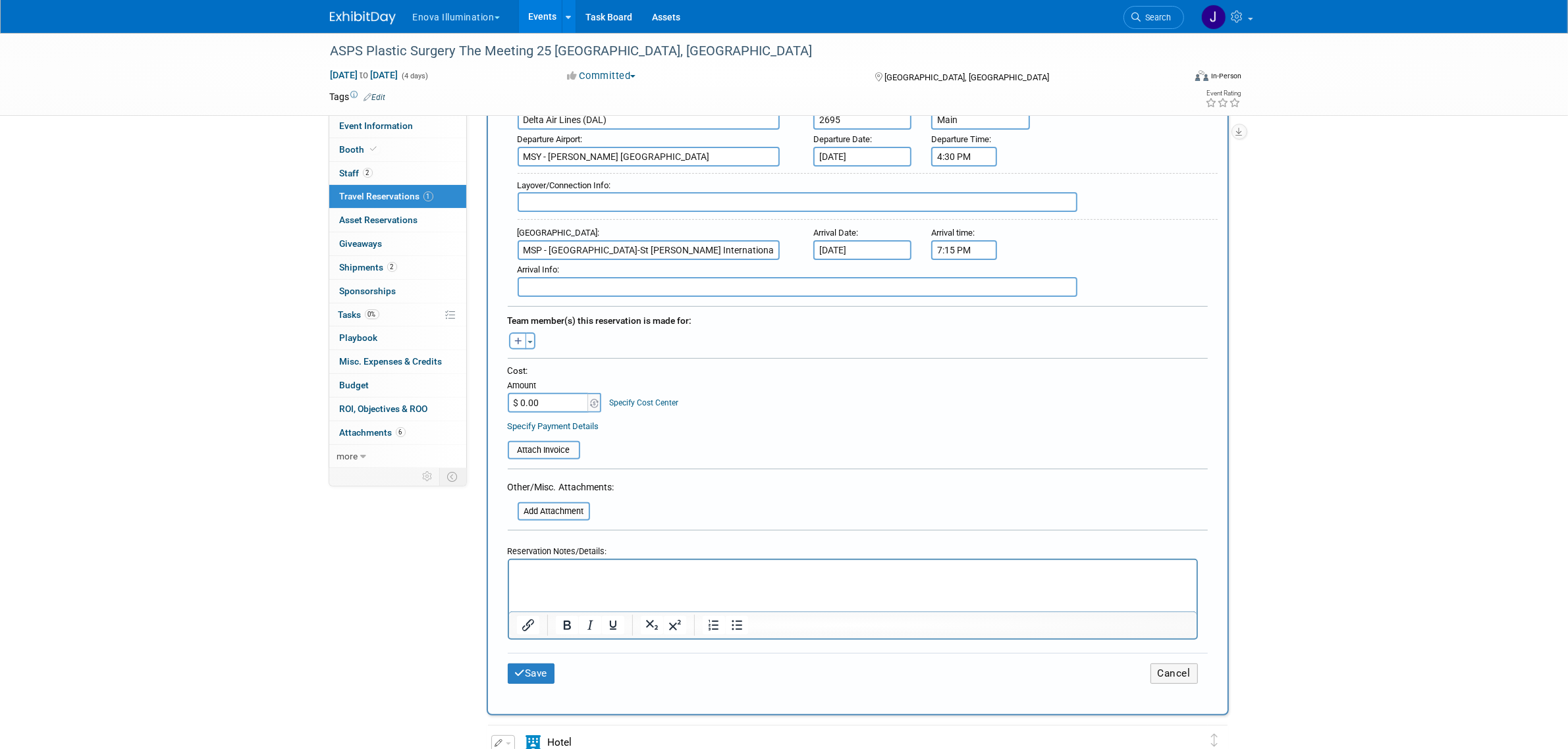
scroll to position [494, 0]
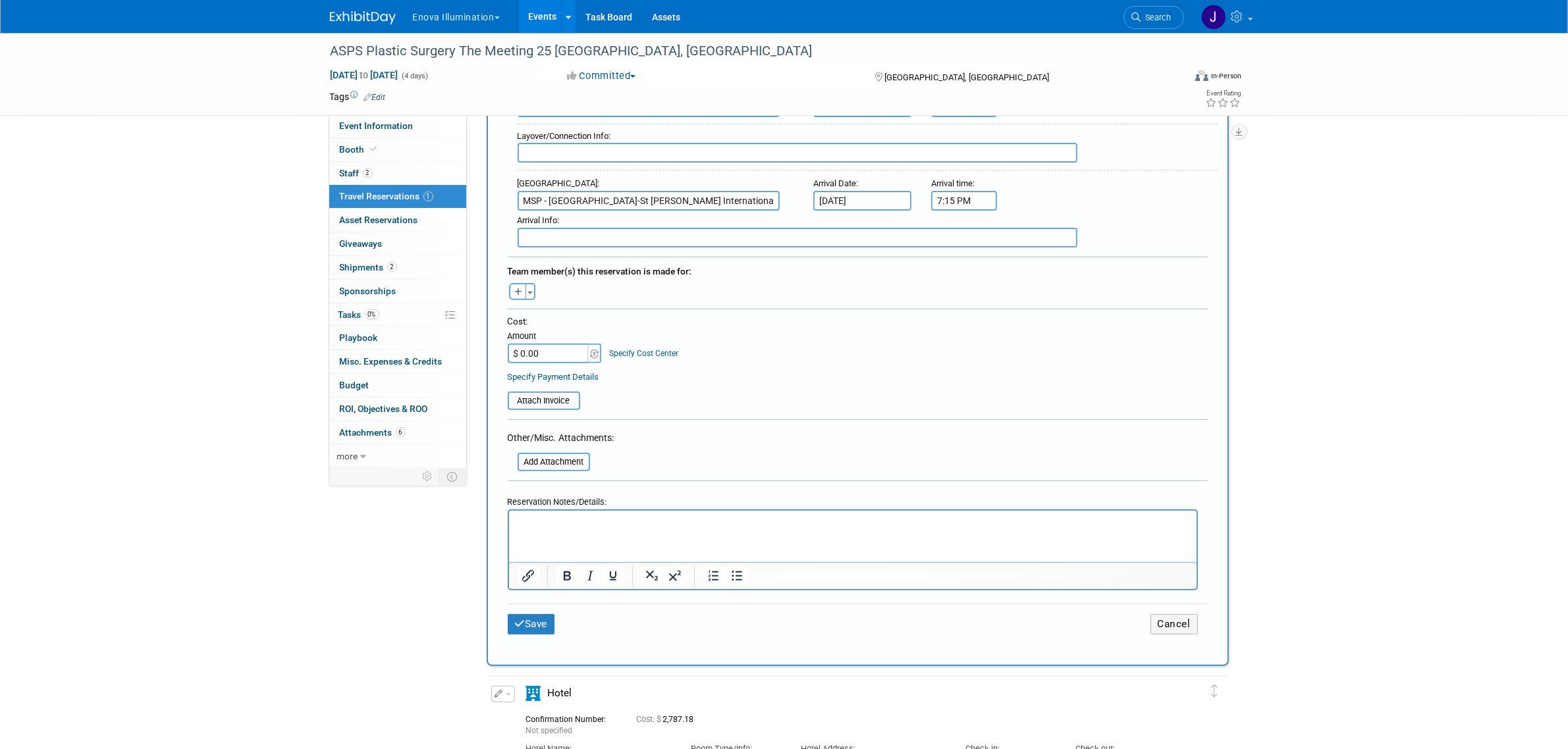
click at [518, 289] on icon "button" at bounding box center [518, 293] width 8 height 8
select select
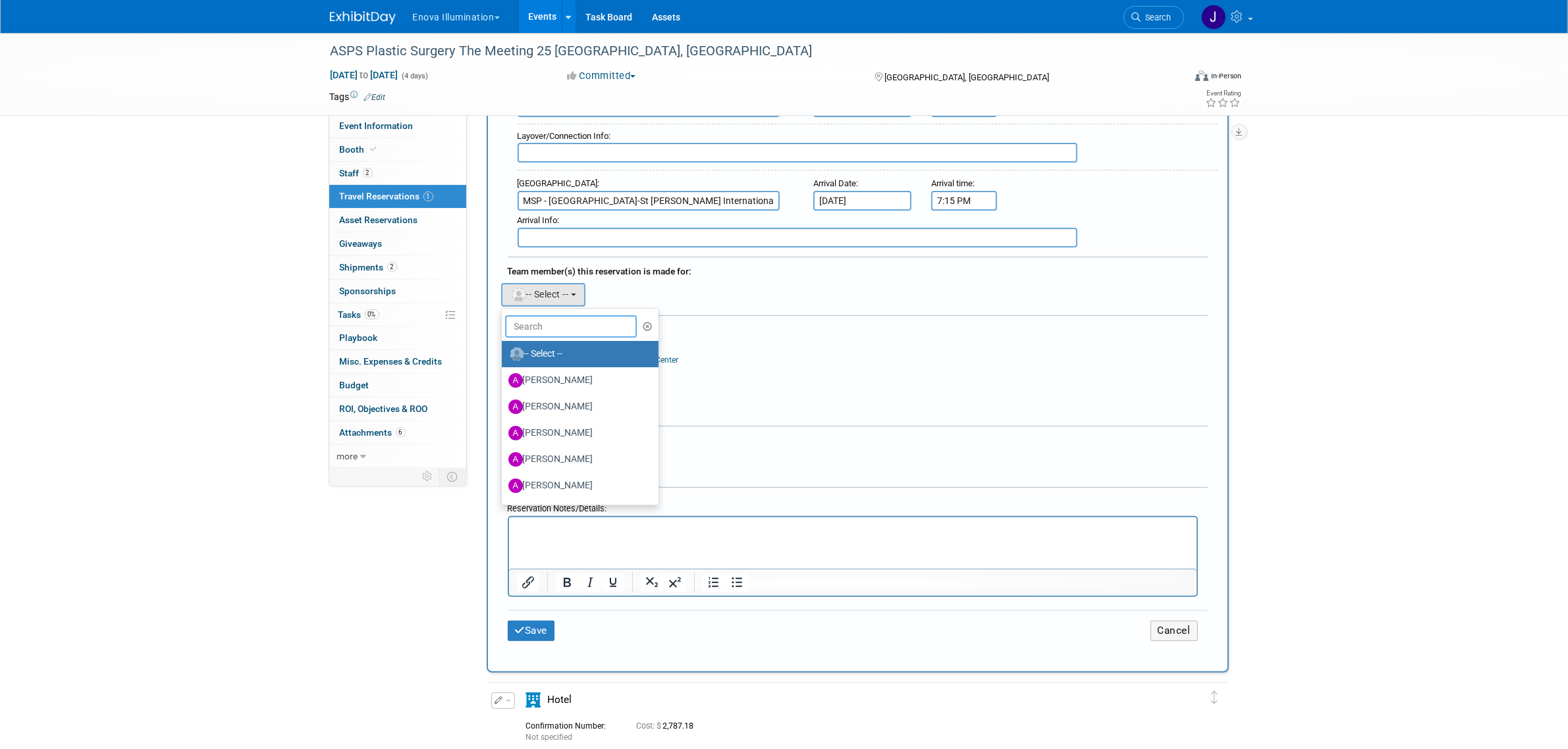
click at [550, 318] on input "text" at bounding box center [571, 326] width 132 height 22
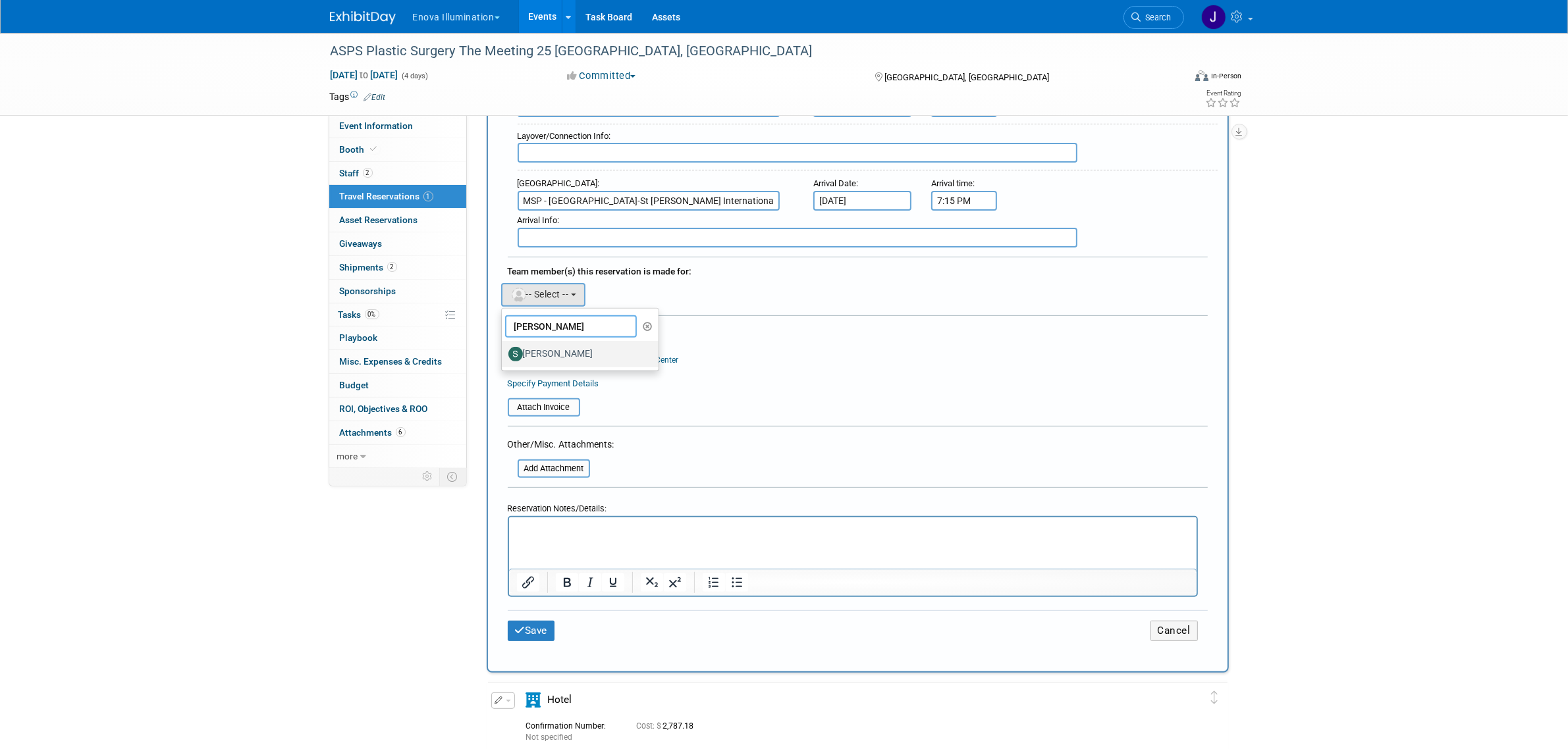
type input "[PERSON_NAME]"
click at [550, 345] on label "[PERSON_NAME]" at bounding box center [578, 354] width 138 height 21
click at [504, 348] on input "[PERSON_NAME]" at bounding box center [499, 352] width 8 height 8
select select "fa2bf37f-f880-4bc4-90a5-a31cd2d0c599"
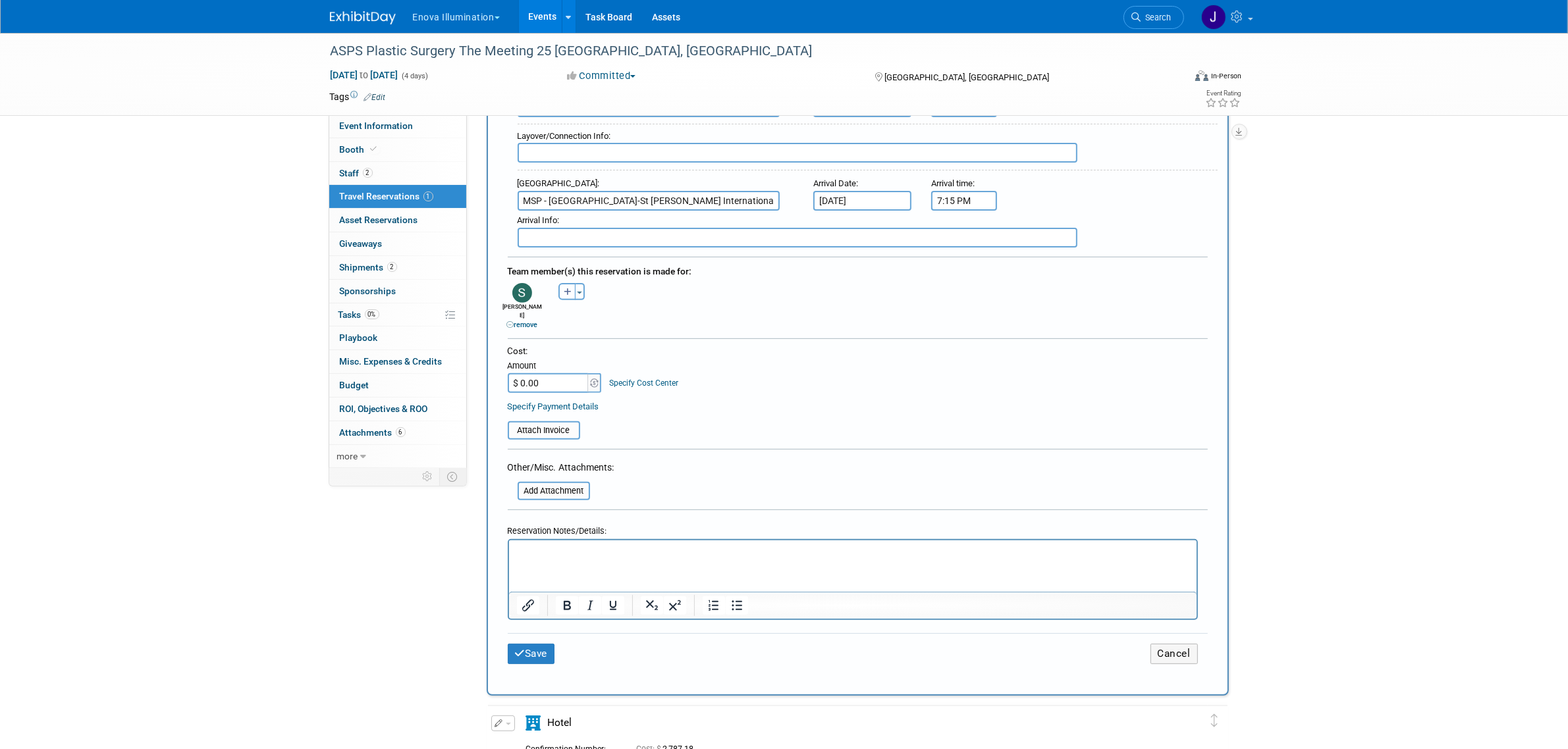
click at [567, 289] on icon "button" at bounding box center [567, 293] width 8 height 8
select select
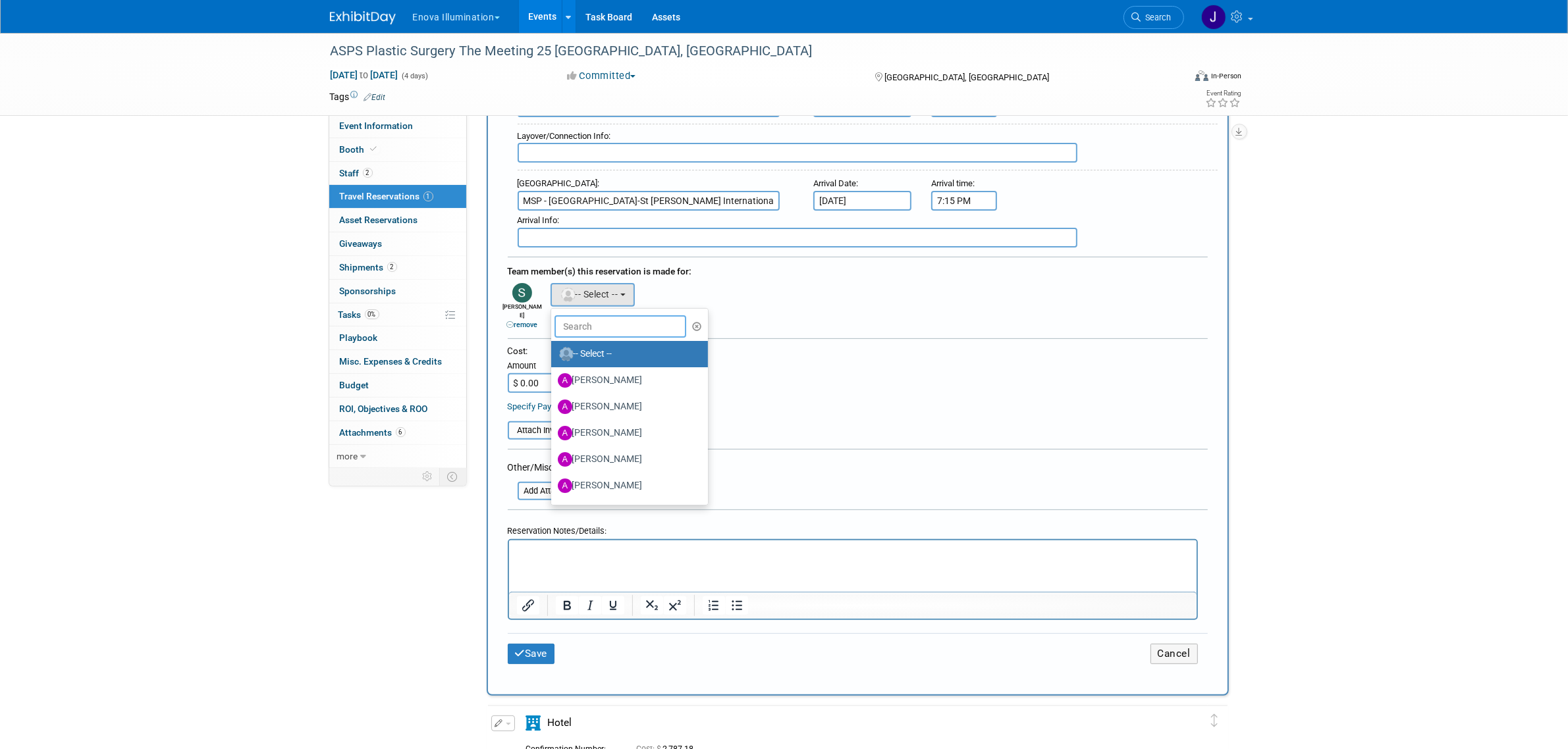
drag, startPoint x: 563, startPoint y: 318, endPoint x: 555, endPoint y: 318, distance: 8.0
click at [563, 319] on input "text" at bounding box center [620, 326] width 132 height 22
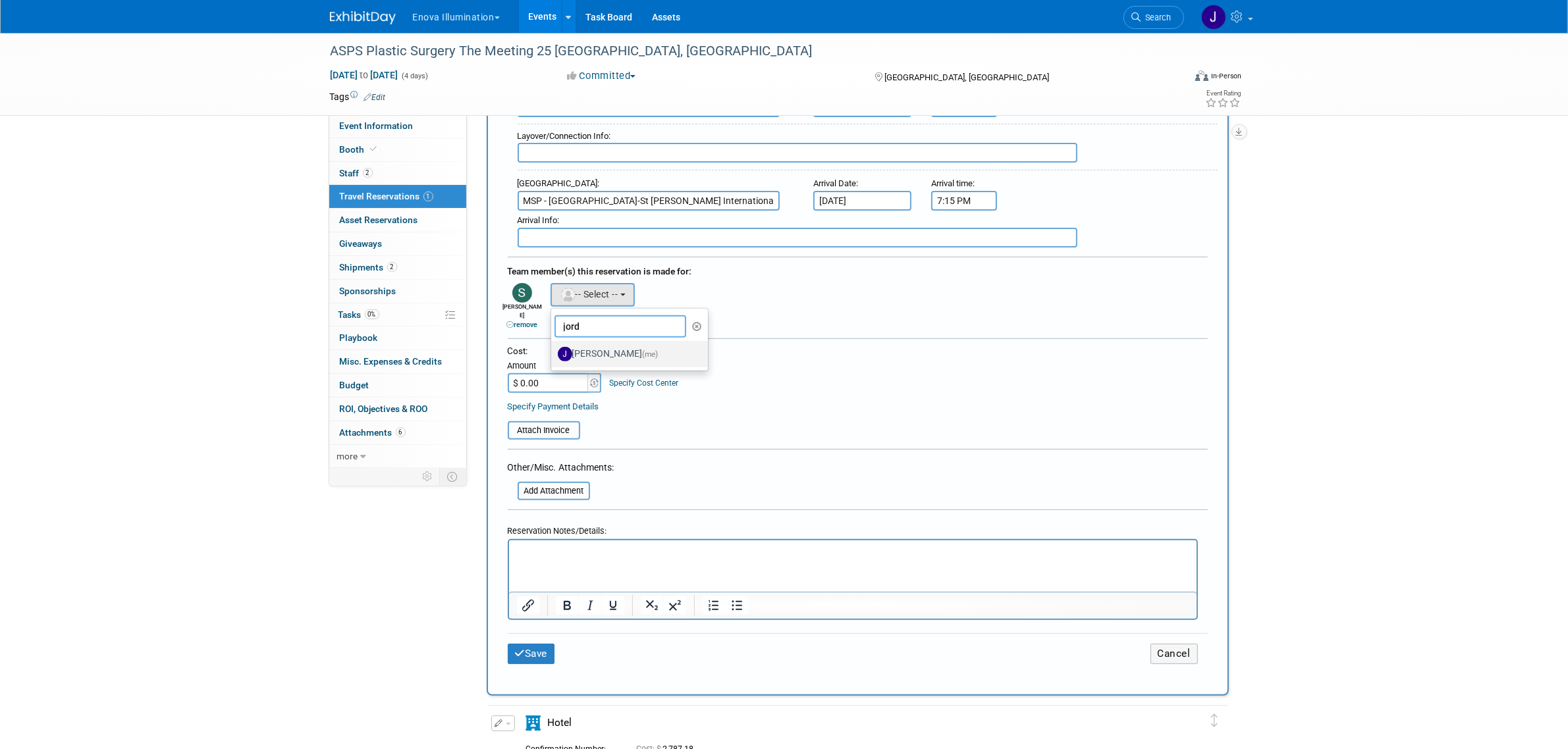
type input "jord"
click at [601, 344] on label "[PERSON_NAME] (me)" at bounding box center [627, 354] width 138 height 21
click at [553, 348] on input "[PERSON_NAME] (me)" at bounding box center [549, 352] width 8 height 8
click at [540, 374] on input "$ 0.00" at bounding box center [549, 383] width 82 height 20
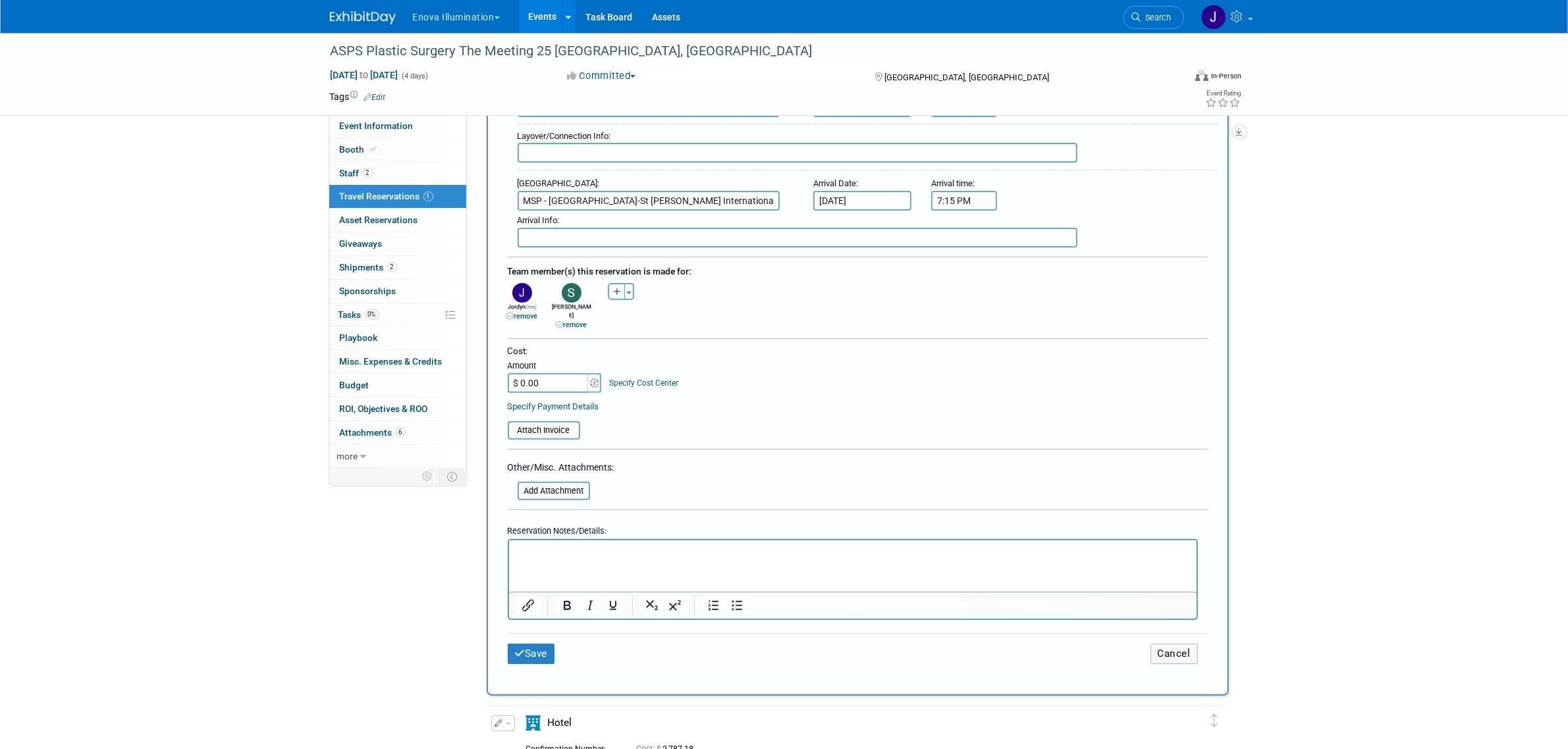
click at [556, 374] on input "$ 0.00" at bounding box center [549, 383] width 82 height 20
type input "$ 1,955.94"
click at [1251, 453] on div "ASPS Plastic Surgery The Meeting 25 [GEOGRAPHIC_DATA], [GEOGRAPHIC_DATA] [DATE]…" at bounding box center [784, 341] width 1568 height 1605
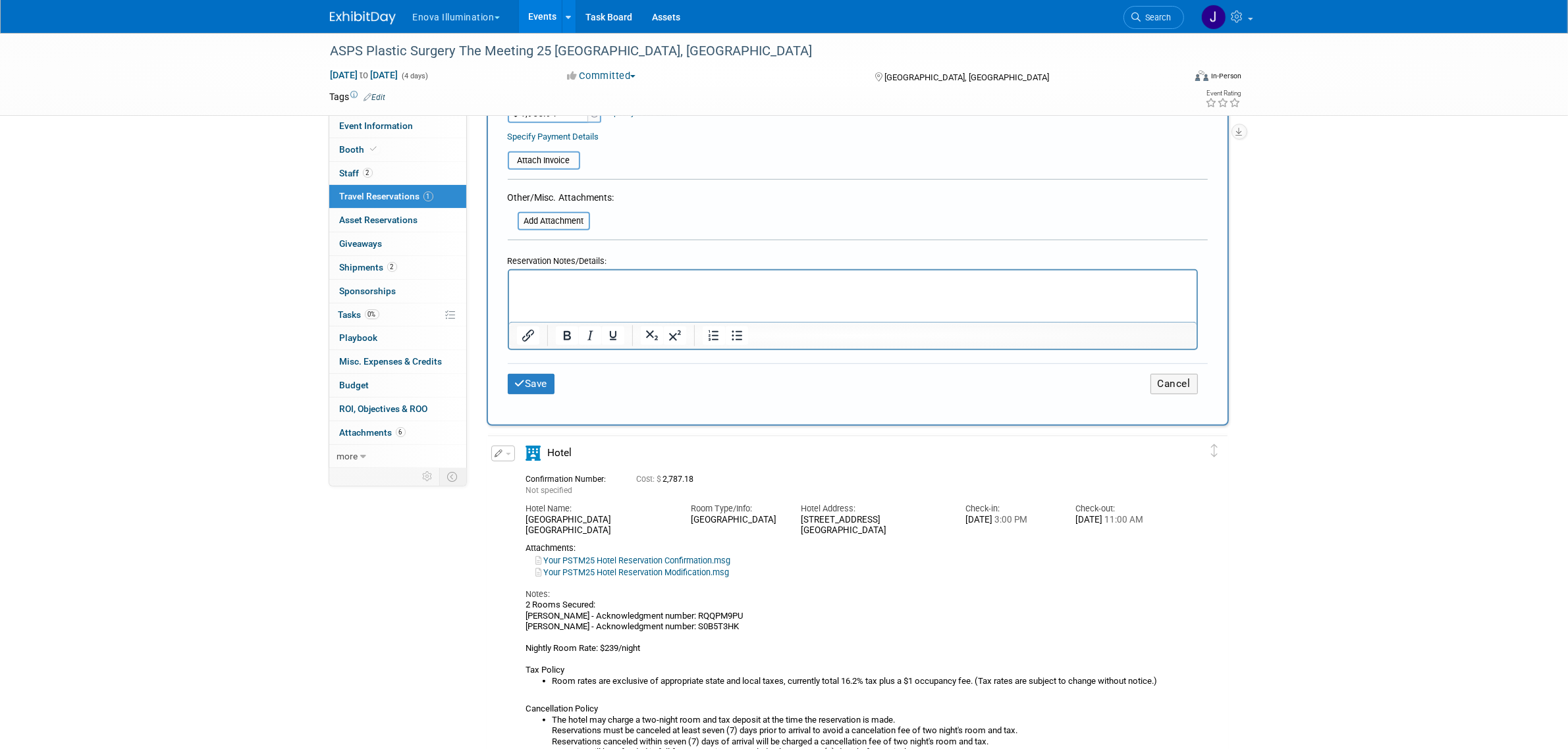
scroll to position [740, 0]
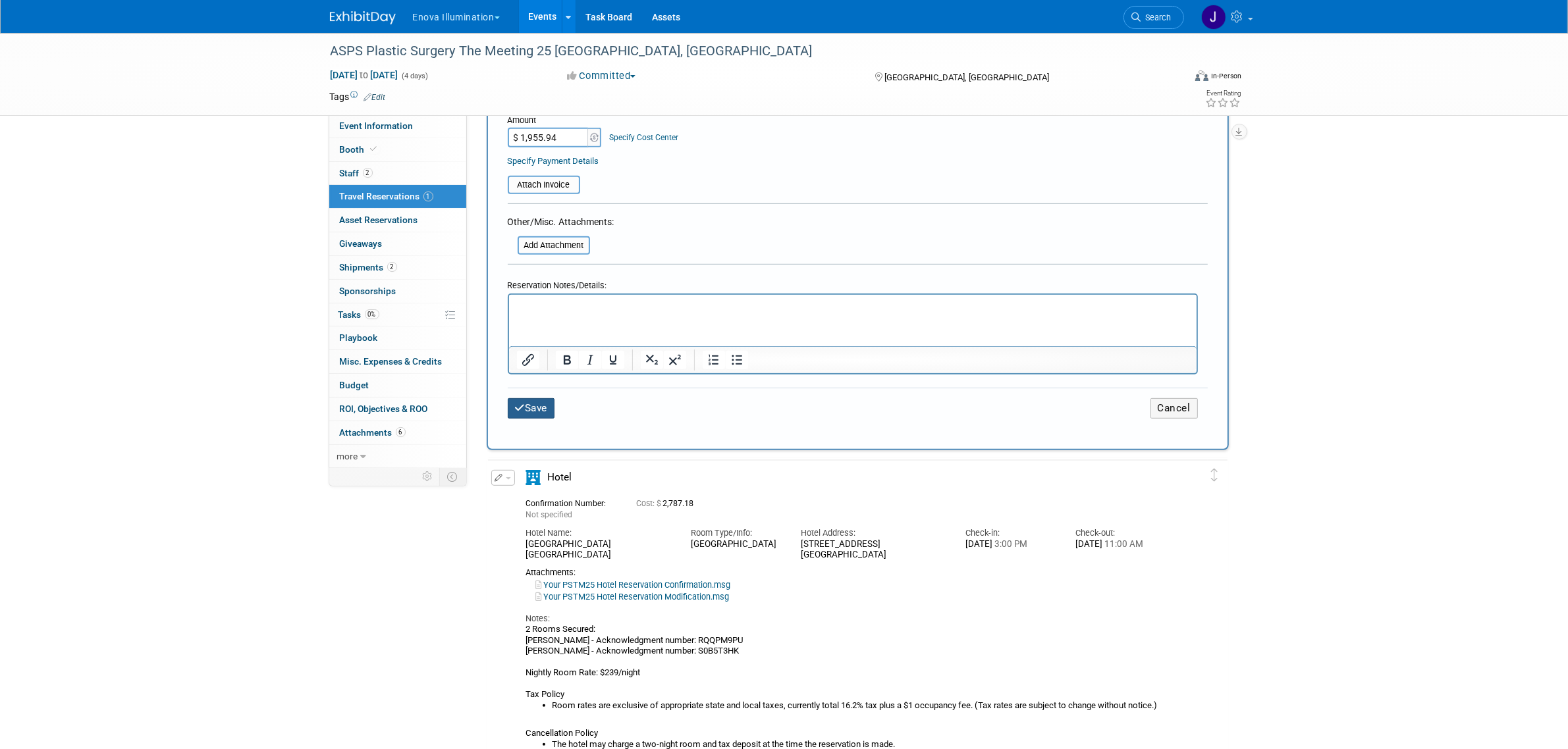
click at [533, 398] on button "Save" at bounding box center [532, 408] width 48 height 20
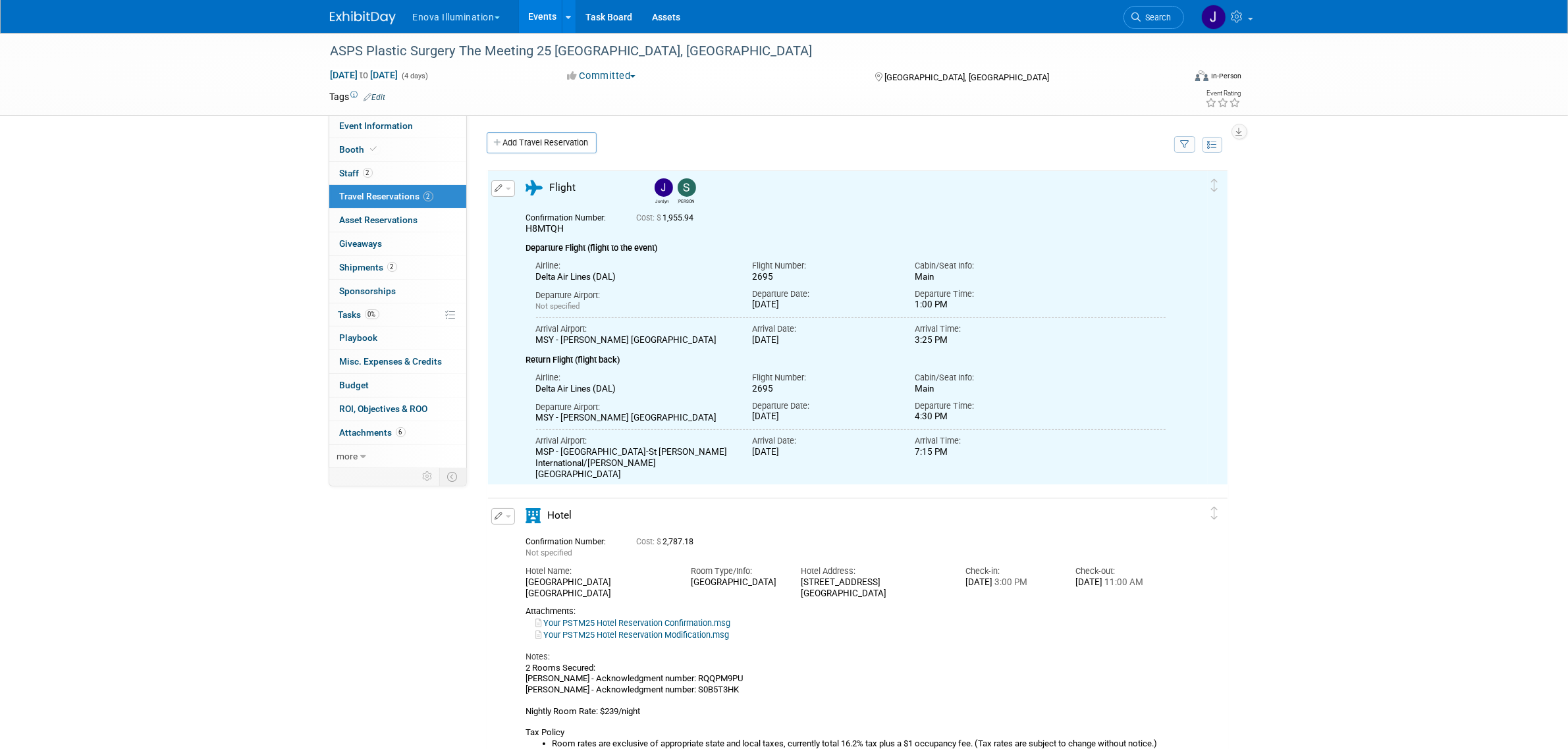
scroll to position [0, 0]
